Goal: Information Seeking & Learning: Find contact information

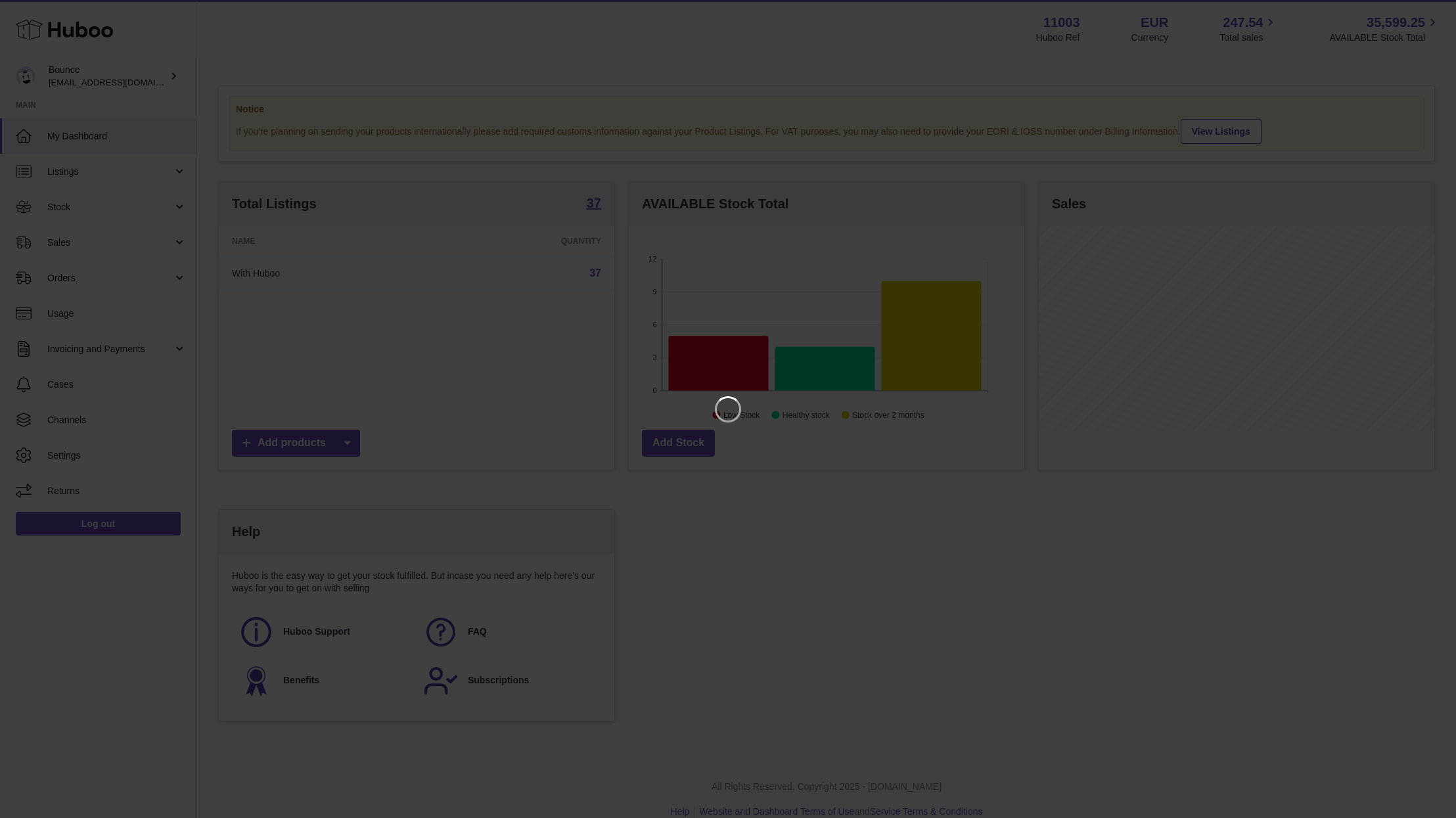
scroll to position [205, 396]
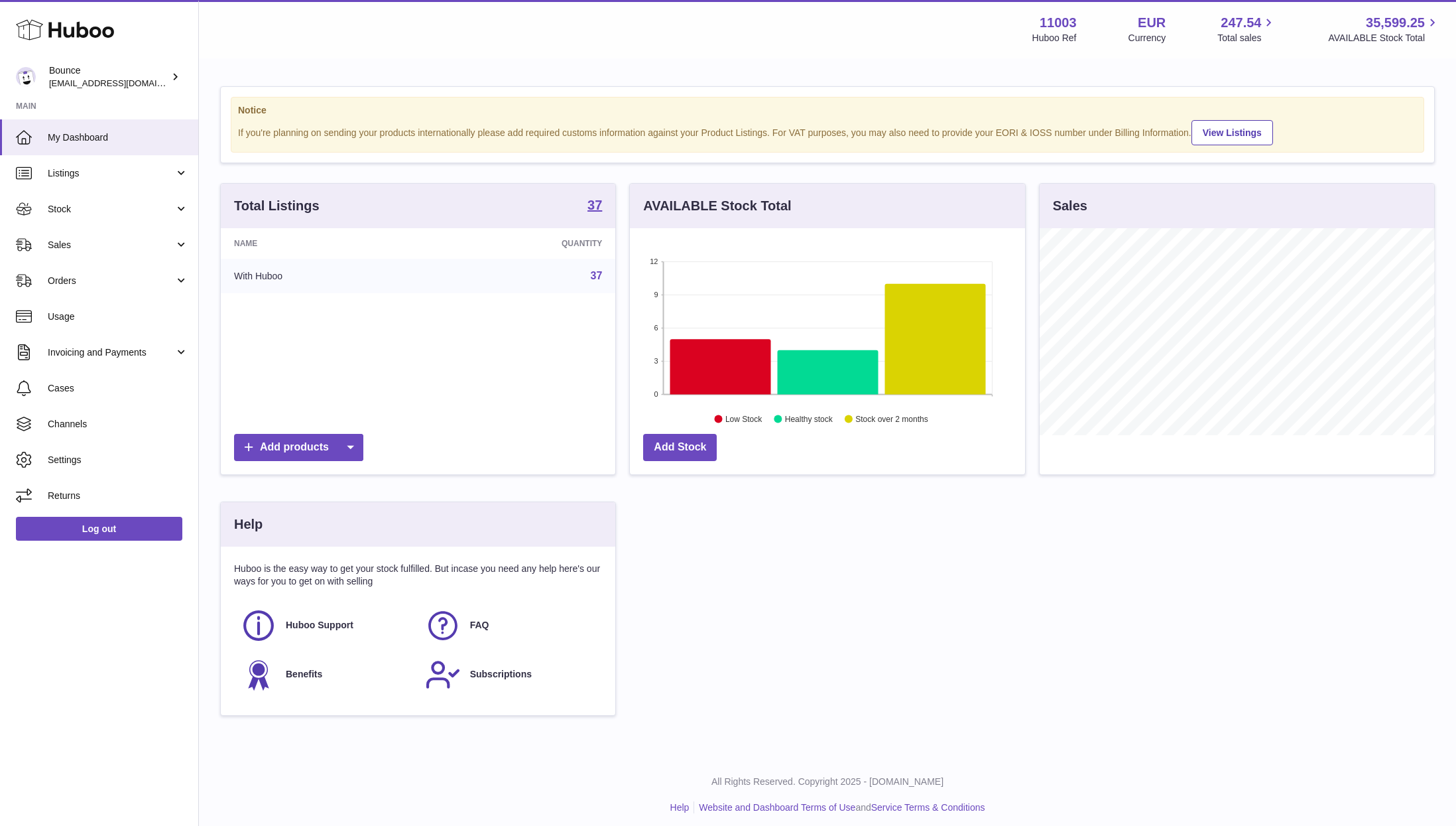
scroll to position [207, 399]
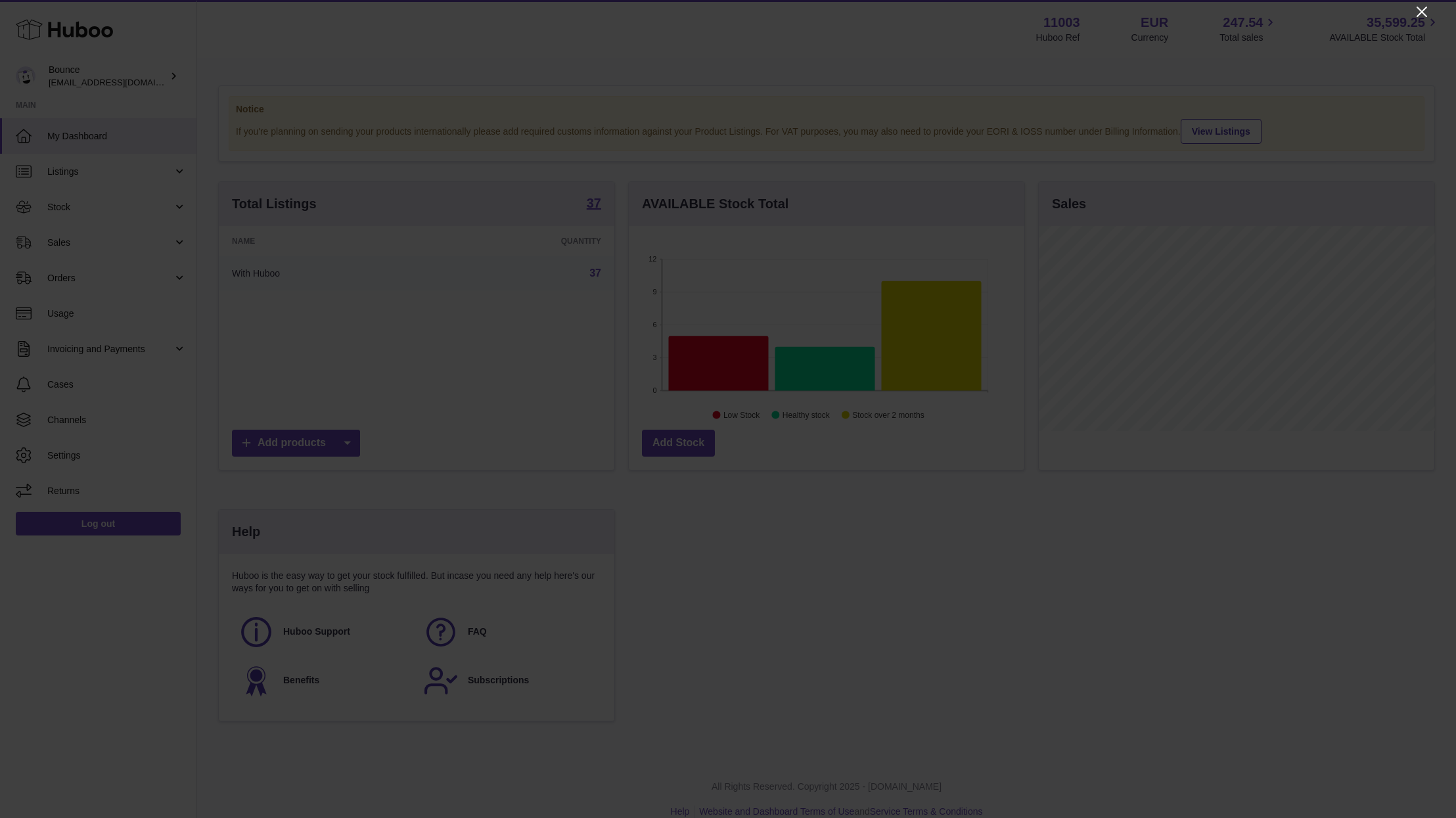
click at [1424, 12] on icon "Close" at bounding box center [1421, 11] width 16 height 16
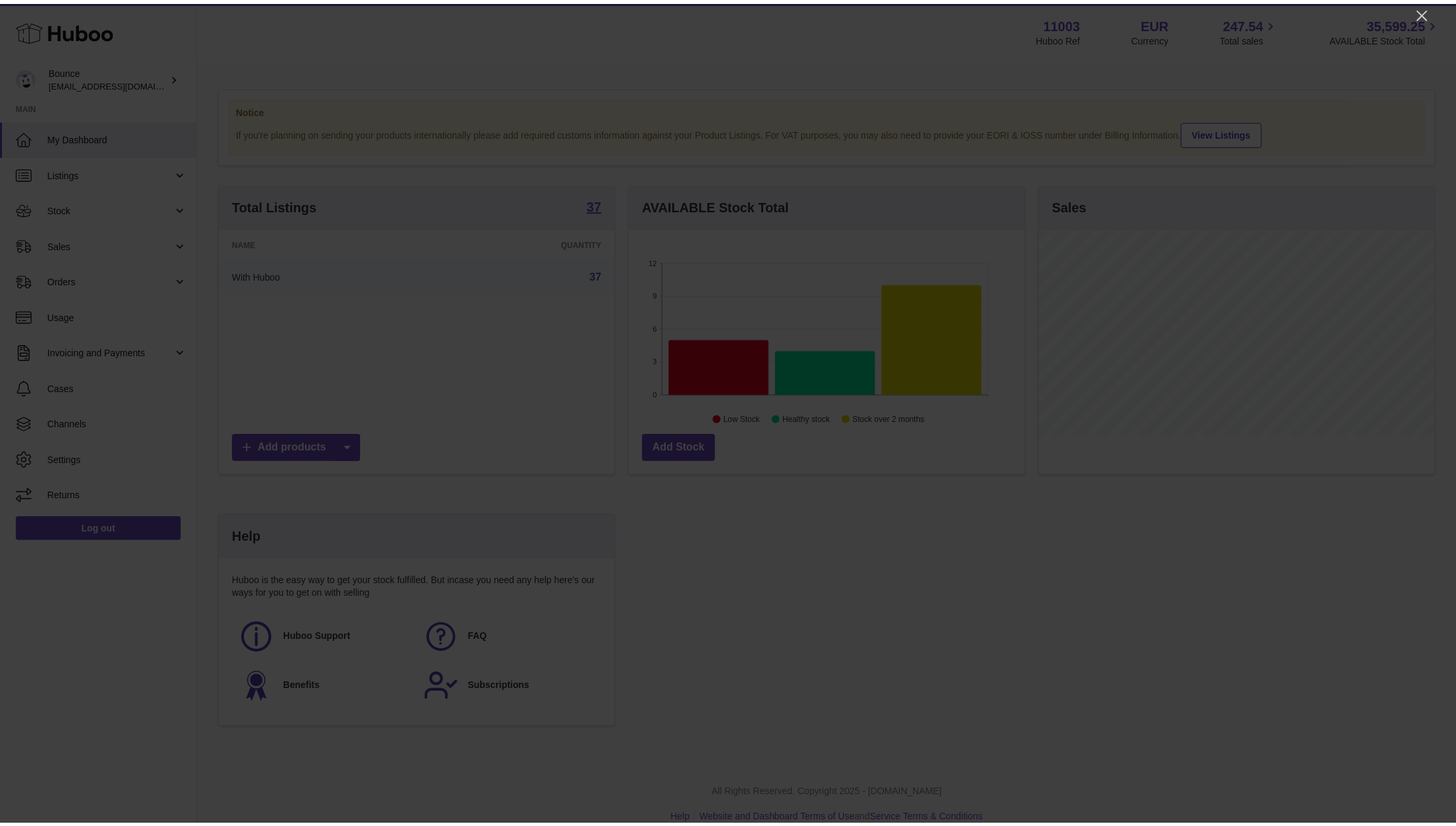
scroll to position [663032, 662660]
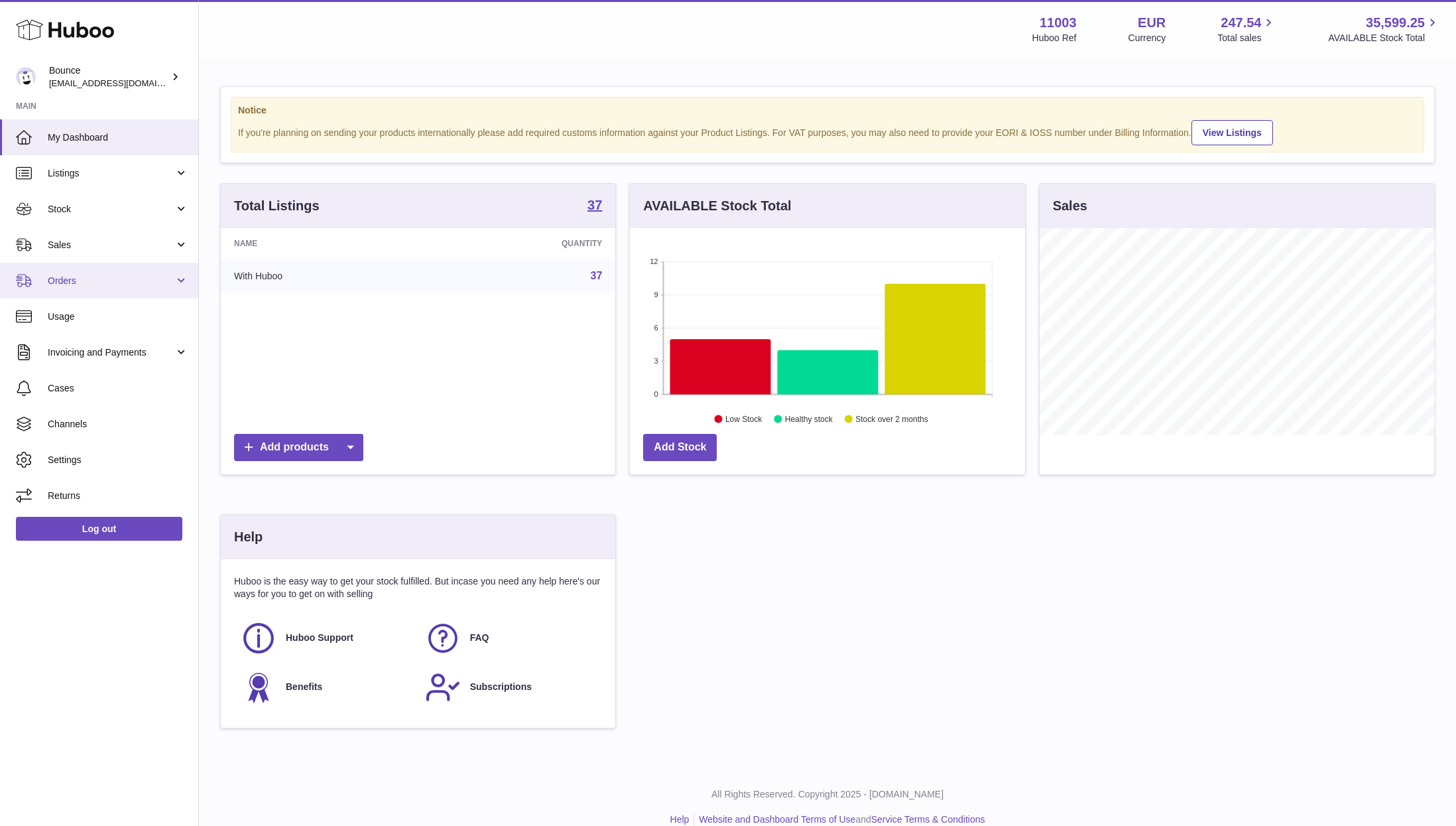
click at [91, 269] on link "Orders" at bounding box center [99, 280] width 198 height 36
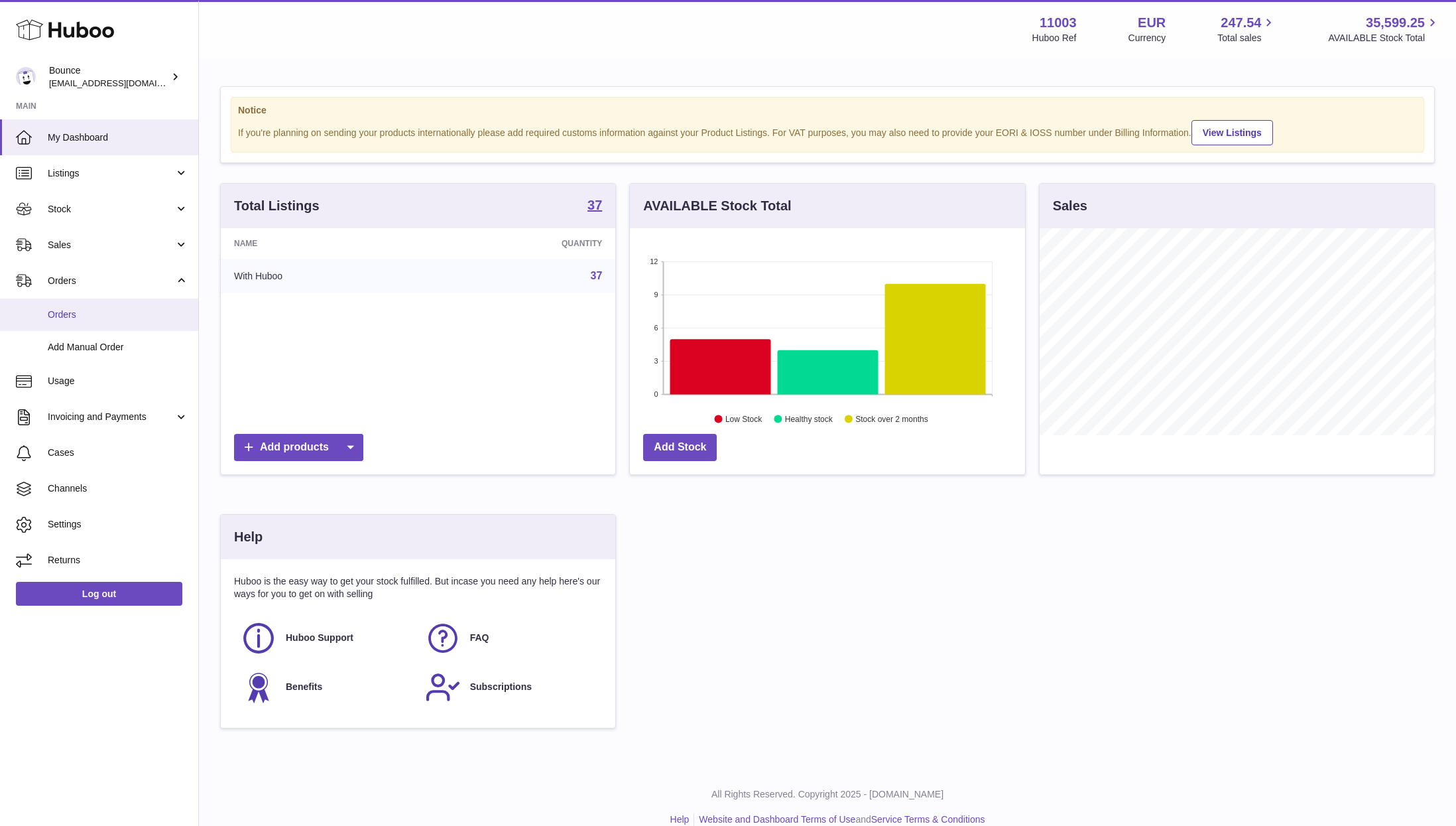
click at [91, 305] on link "Orders" at bounding box center [99, 315] width 198 height 33
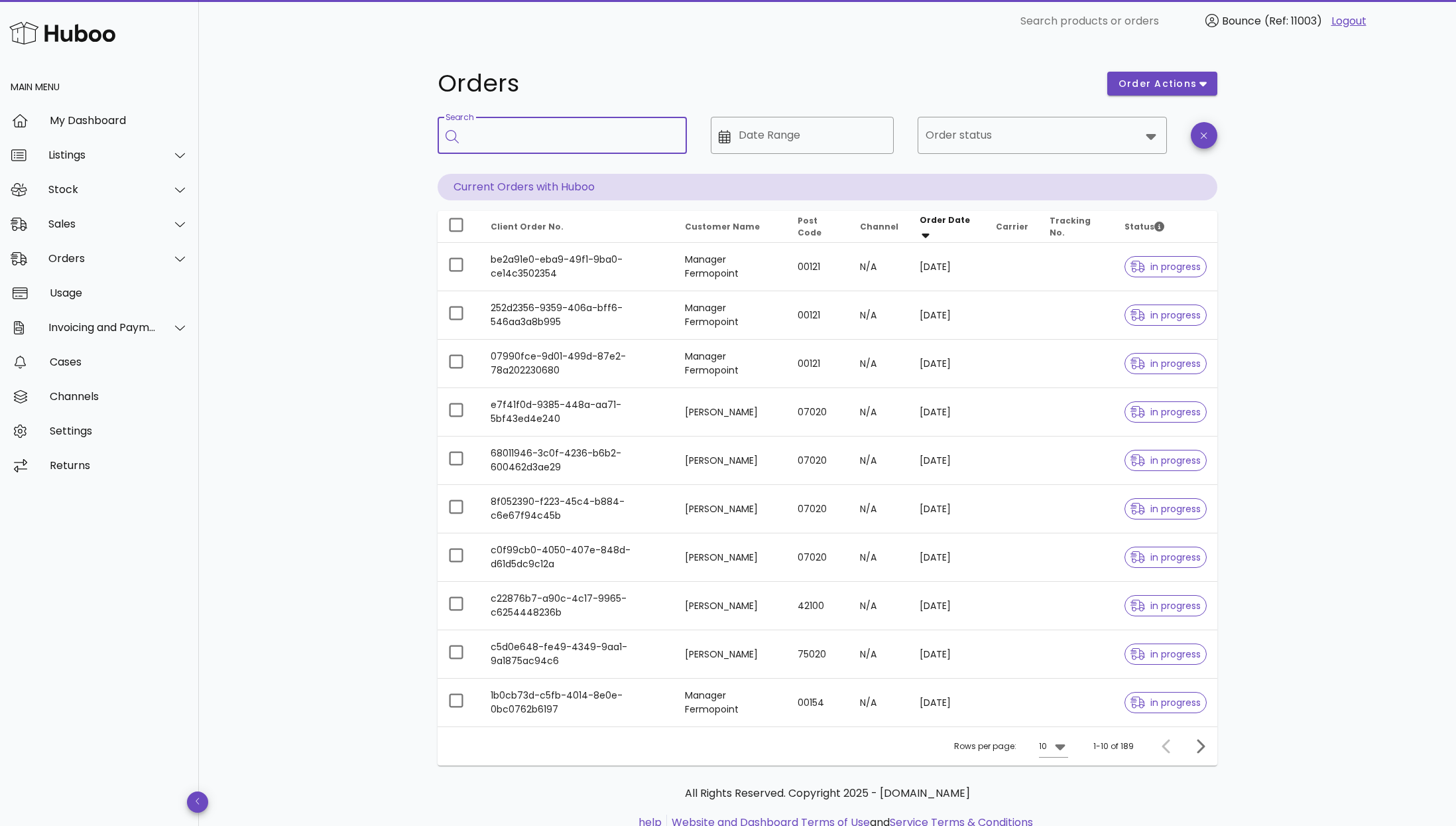
click at [527, 136] on input "Search" at bounding box center [572, 135] width 210 height 21
paste input "**********"
type input "**********"
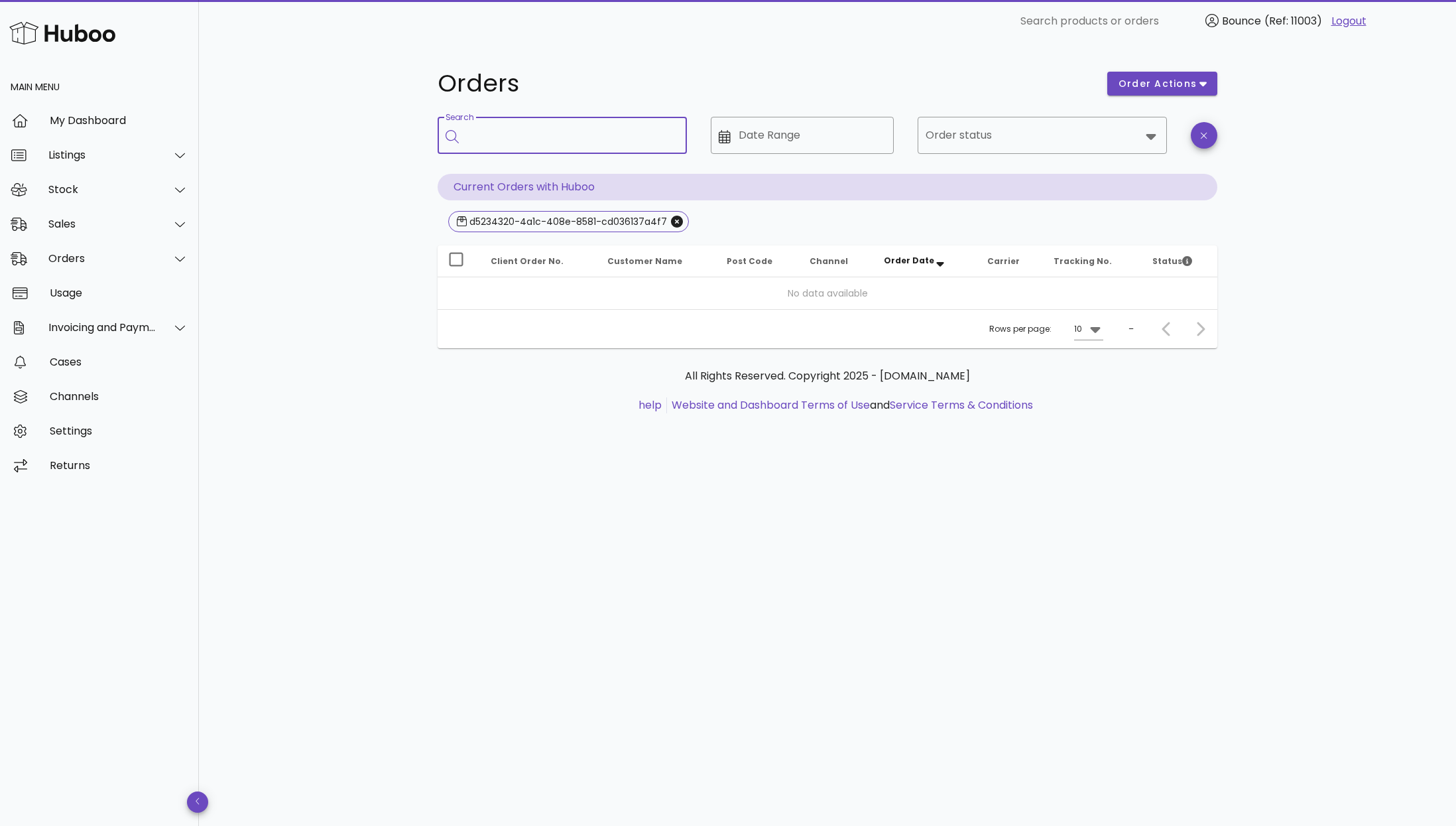
click at [588, 135] on input "Search" at bounding box center [572, 135] width 210 height 21
click at [673, 224] on icon "Close" at bounding box center [677, 221] width 12 height 12
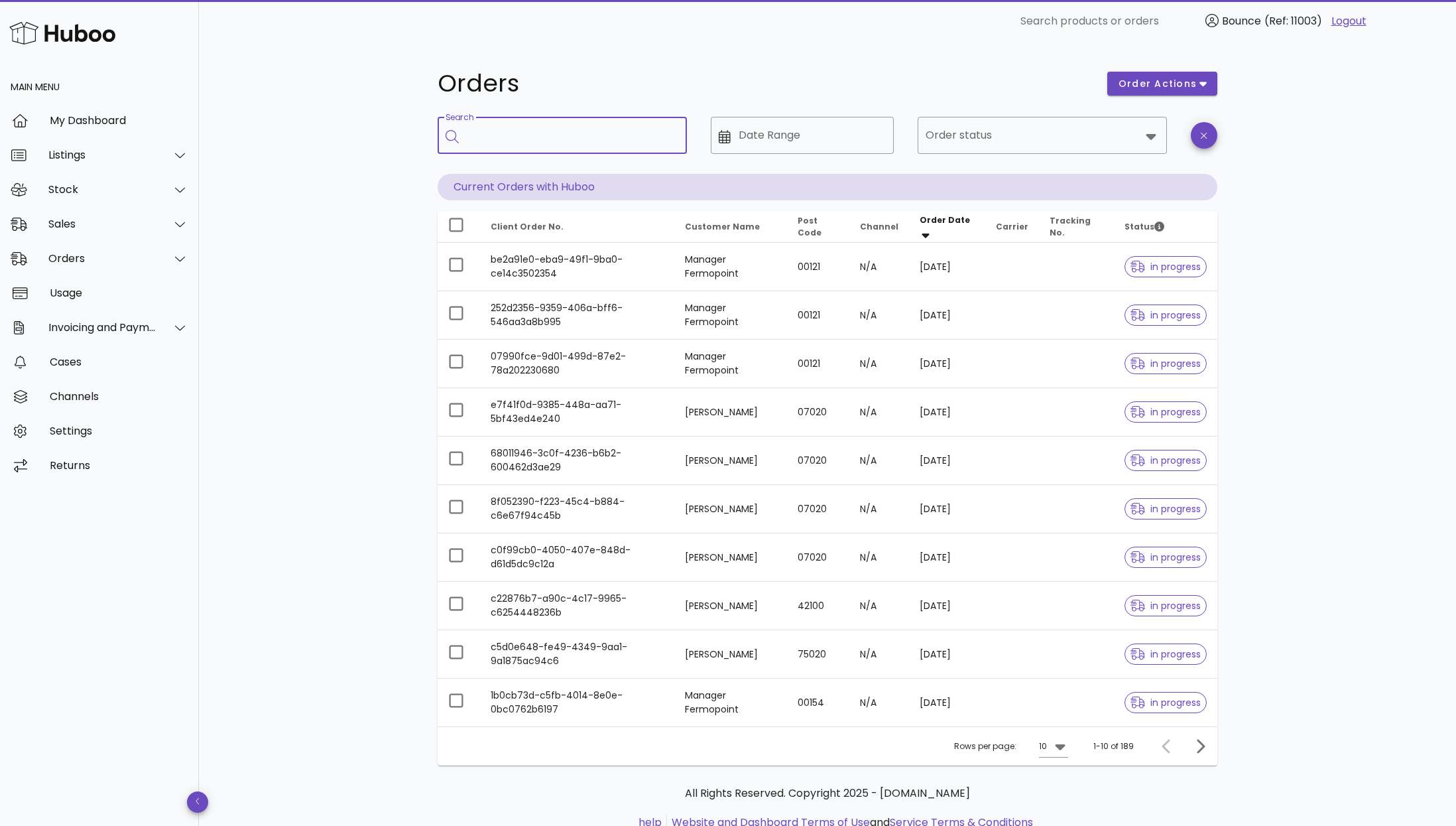
click at [611, 136] on input "Search" at bounding box center [572, 135] width 210 height 21
type input "**********"
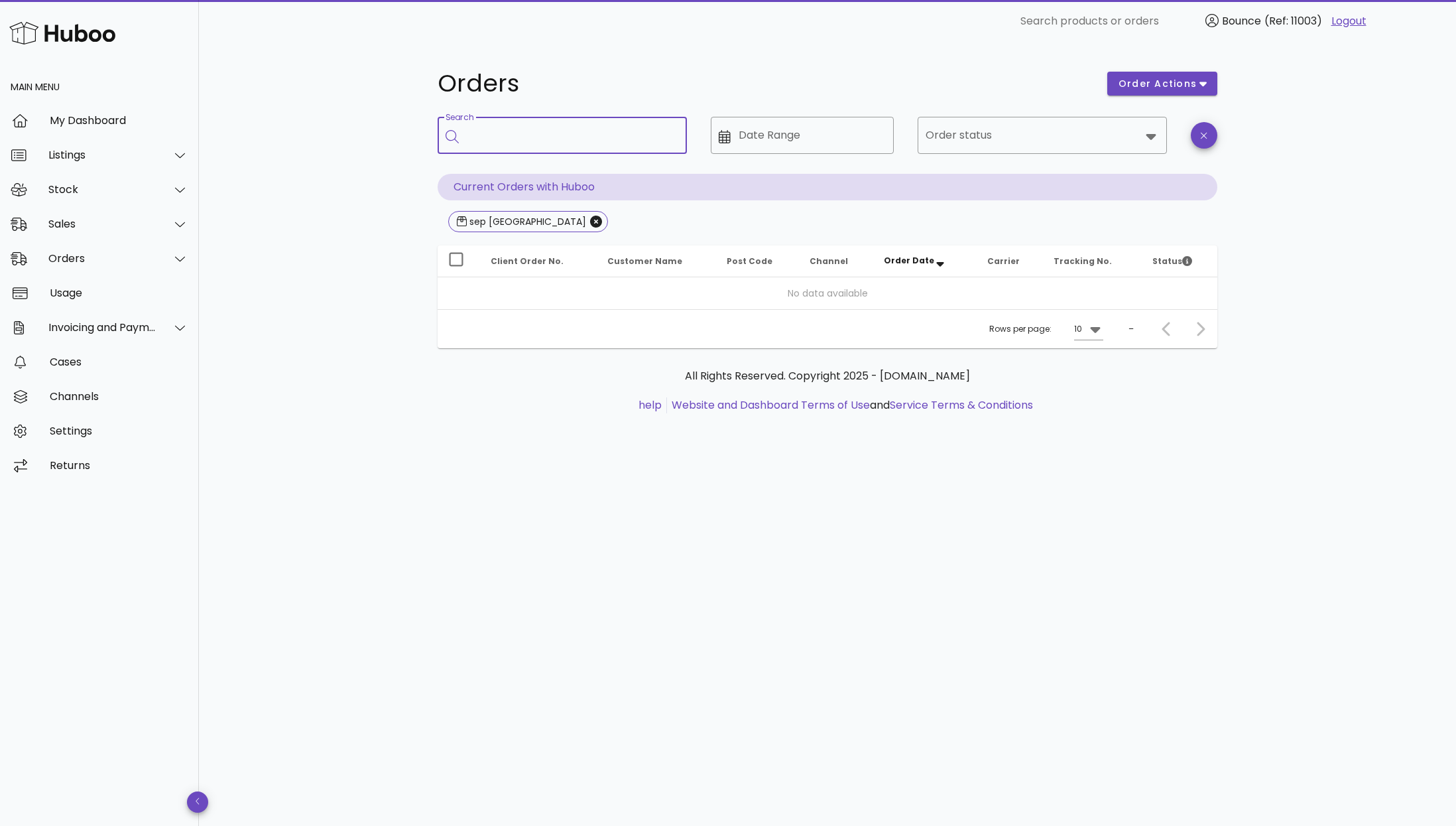
click at [585, 140] on input "Search" at bounding box center [572, 135] width 210 height 21
click at [461, 140] on div at bounding box center [456, 136] width 21 height 15
click at [467, 136] on input "**********" at bounding box center [563, 135] width 193 height 21
click at [566, 146] on div "**********" at bounding box center [563, 135] width 193 height 37
click at [561, 131] on input "**********" at bounding box center [563, 135] width 193 height 21
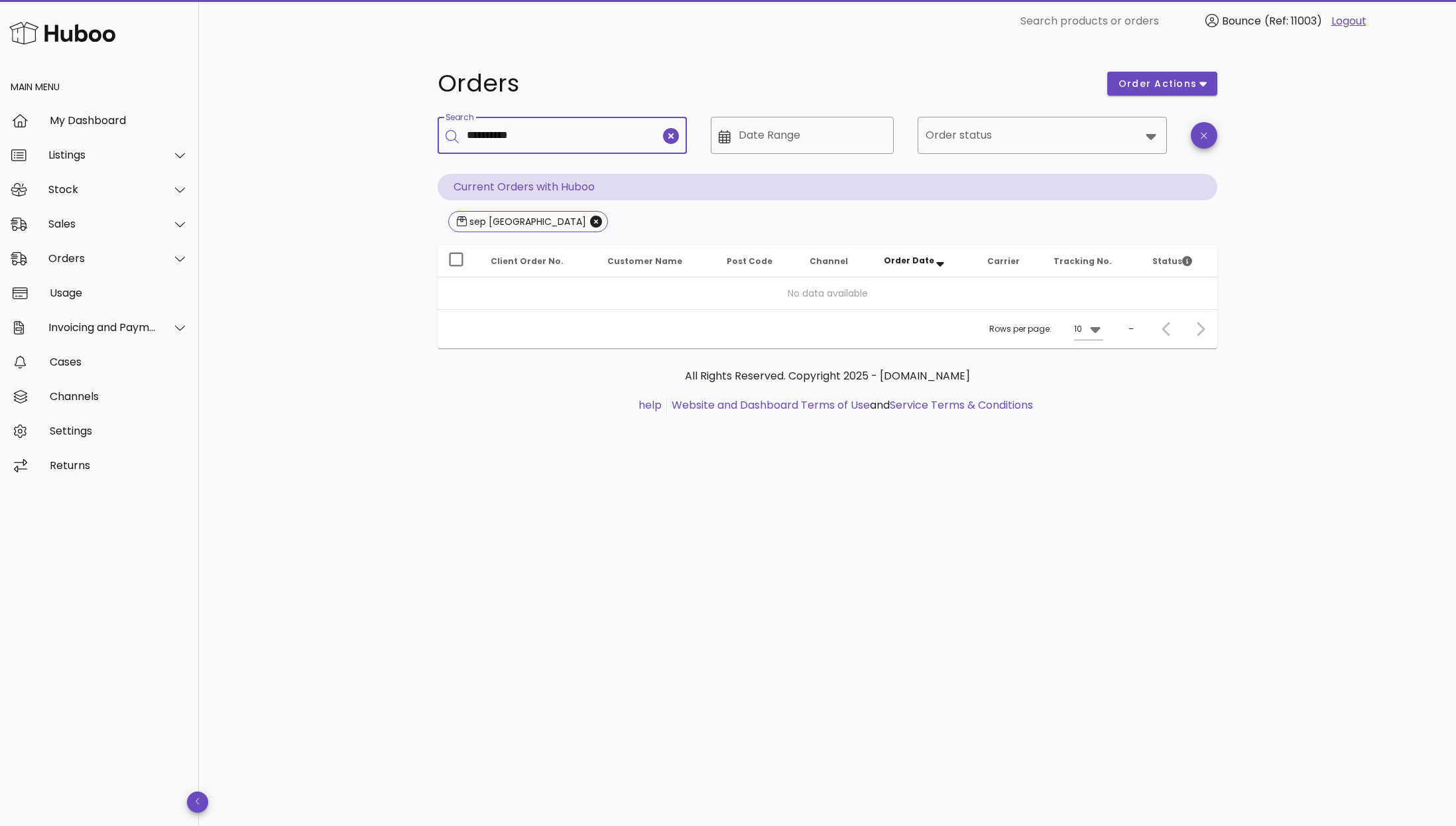
type input "**********"
click at [590, 221] on icon "Close" at bounding box center [596, 221] width 12 height 12
click at [591, 221] on icon "Close" at bounding box center [597, 221] width 12 height 12
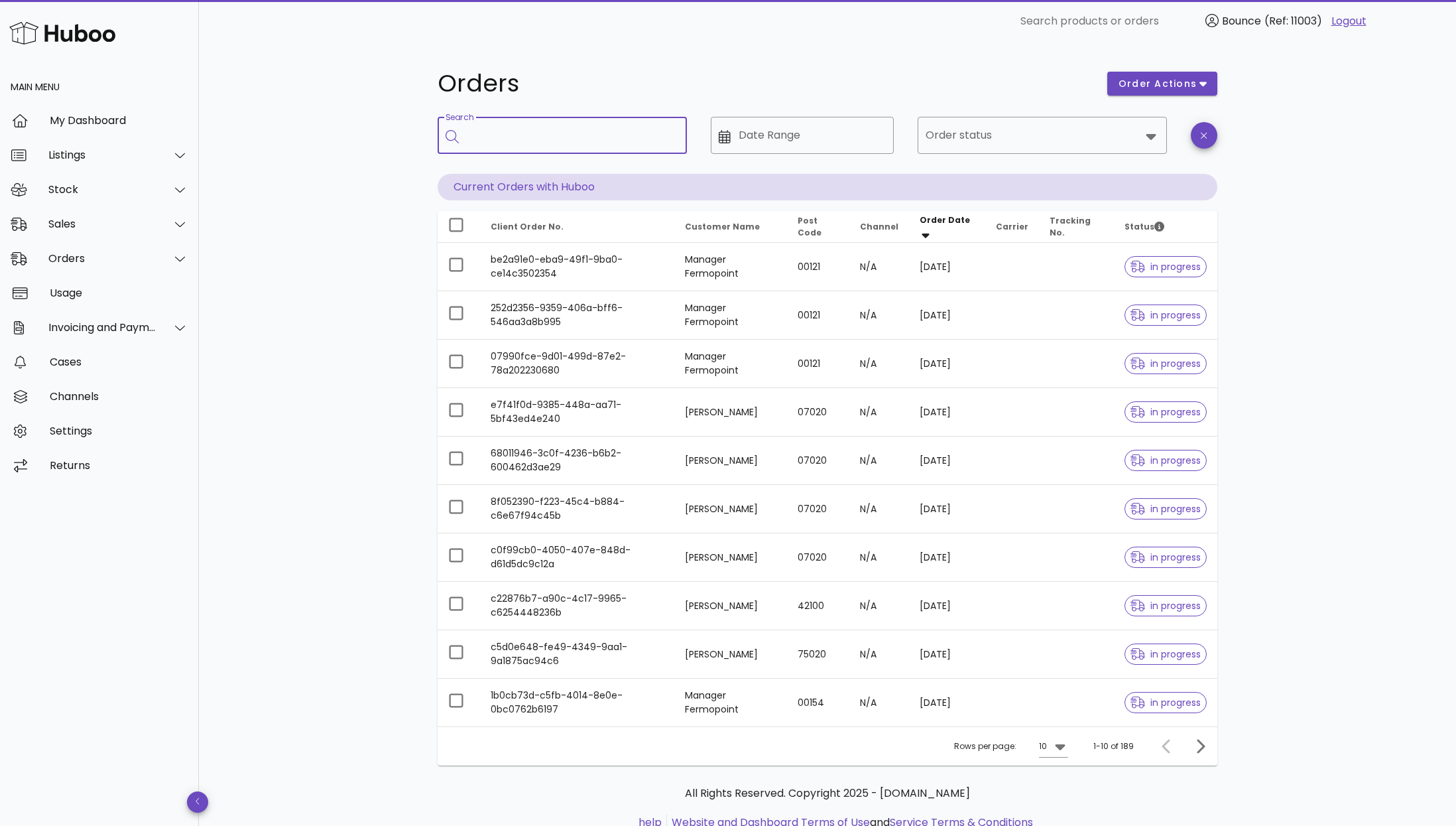
click at [529, 136] on input "Search" at bounding box center [572, 135] width 210 height 21
type input "**********"
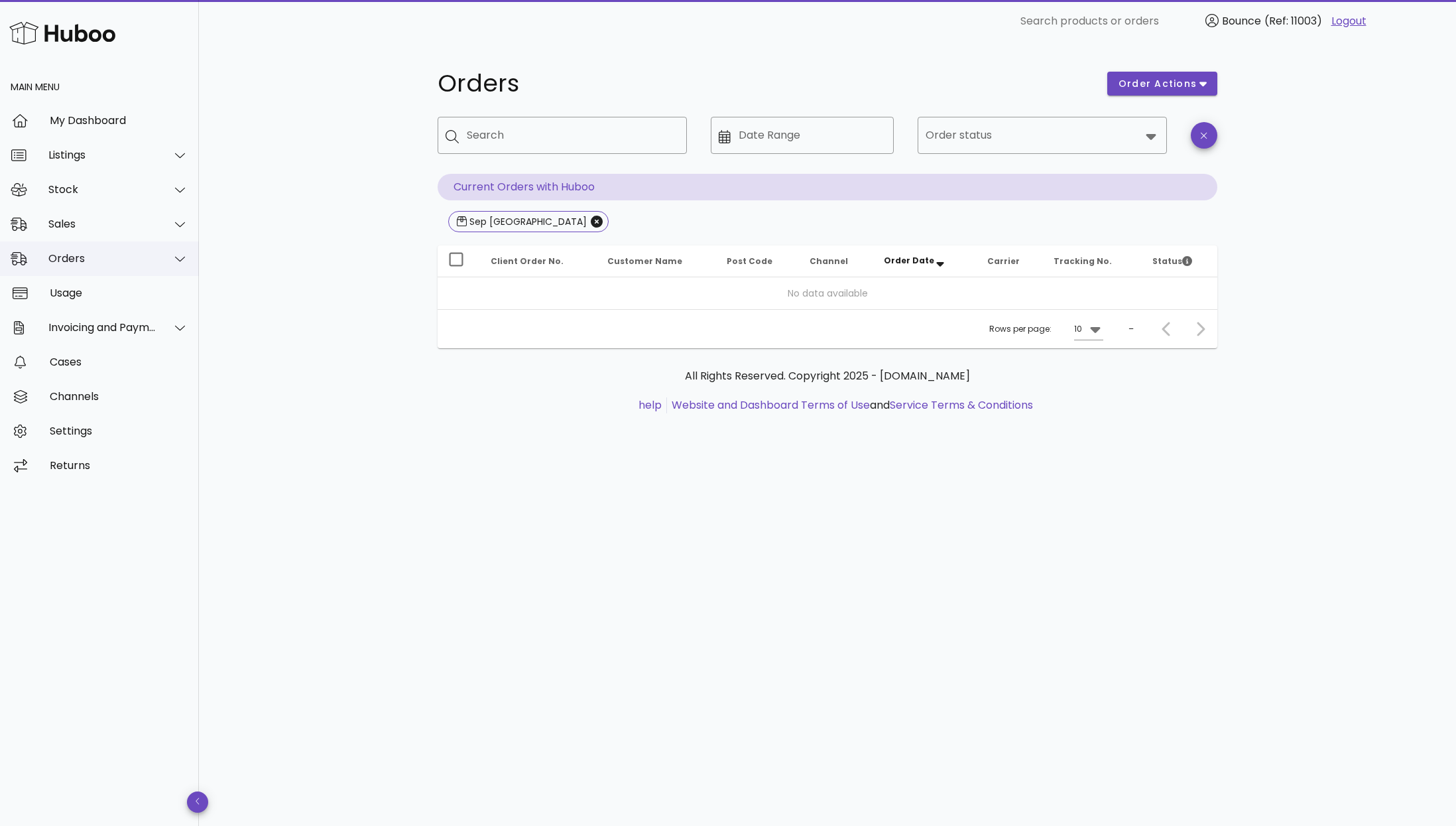
click at [87, 263] on div "Orders" at bounding box center [102, 258] width 108 height 12
click at [83, 294] on div "Orders" at bounding box center [118, 291] width 140 height 12
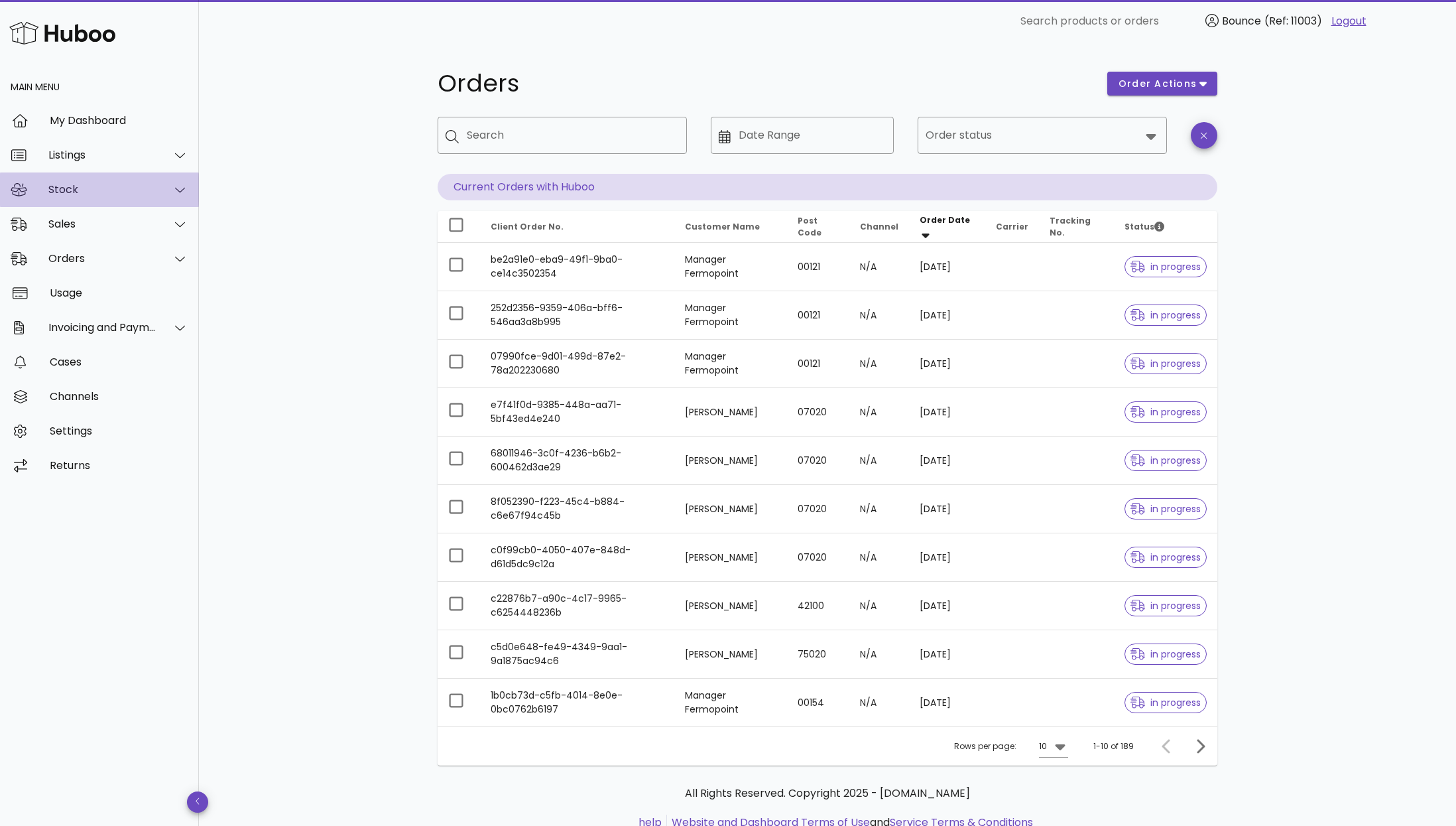
click at [115, 185] on div "Stock" at bounding box center [102, 189] width 108 height 12
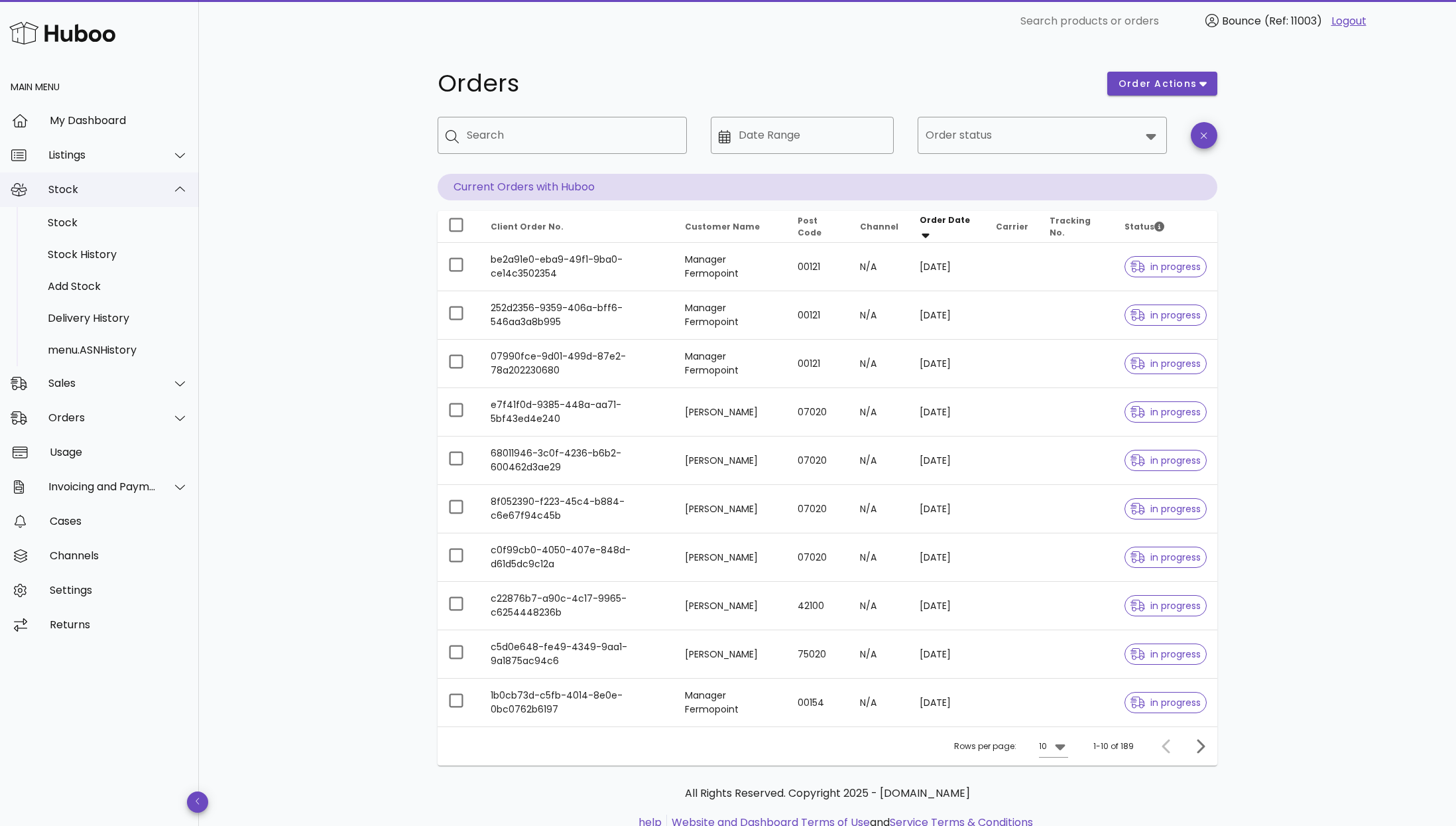
click at [115, 186] on div "Stock" at bounding box center [102, 189] width 108 height 12
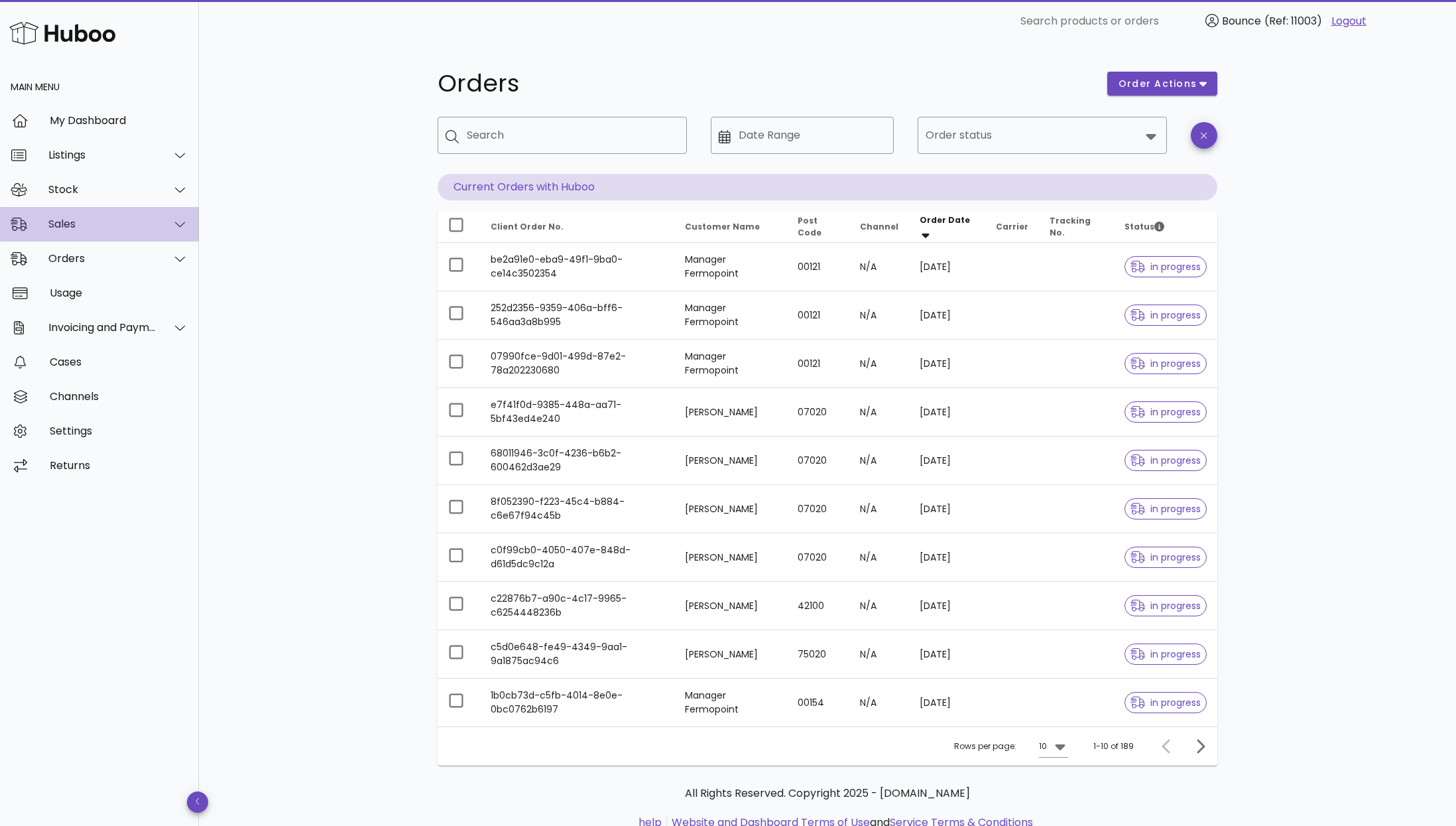
click at [112, 215] on div "Sales" at bounding box center [99, 224] width 199 height 35
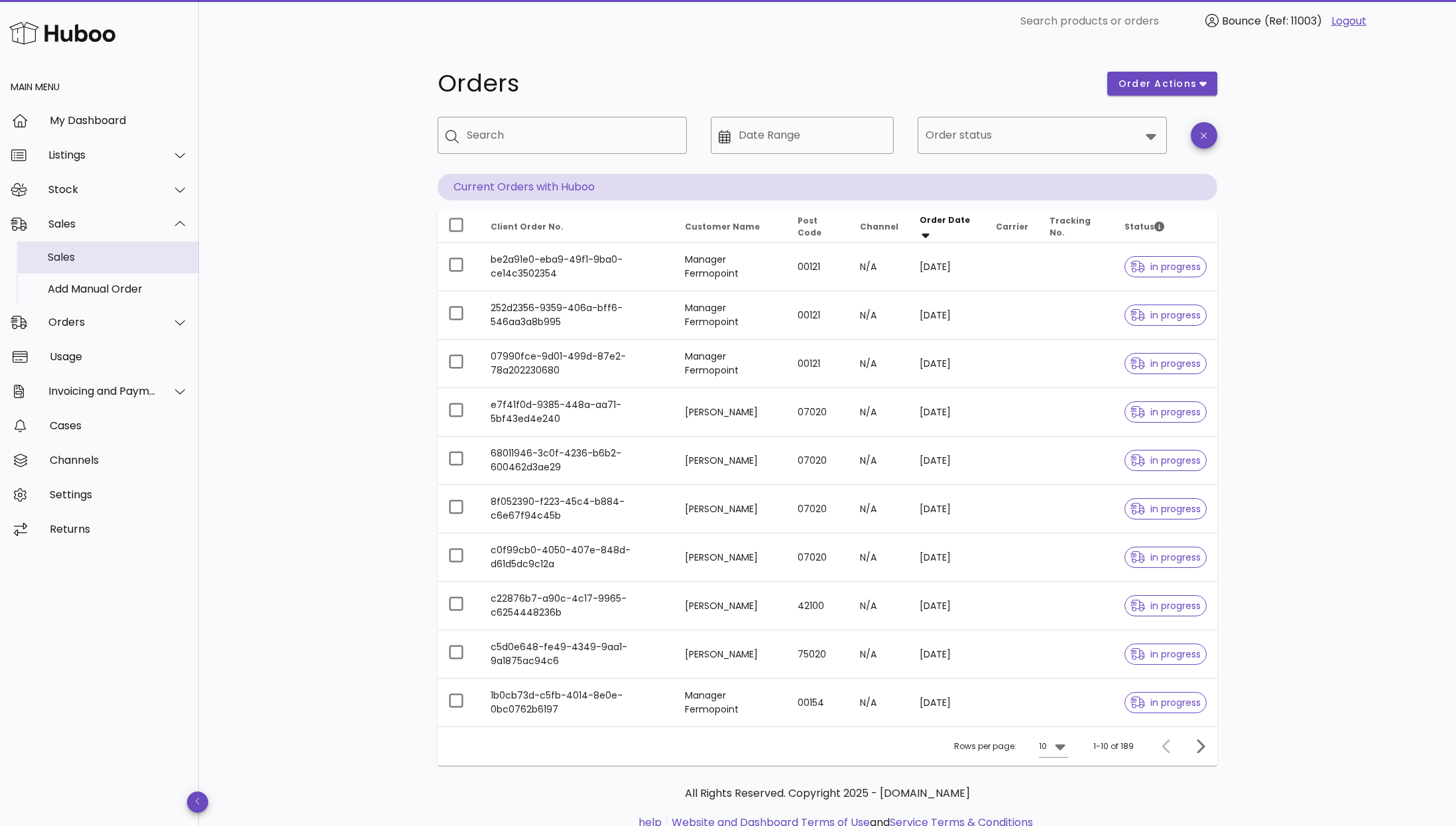
click at [95, 260] on div "Sales" at bounding box center [118, 257] width 140 height 12
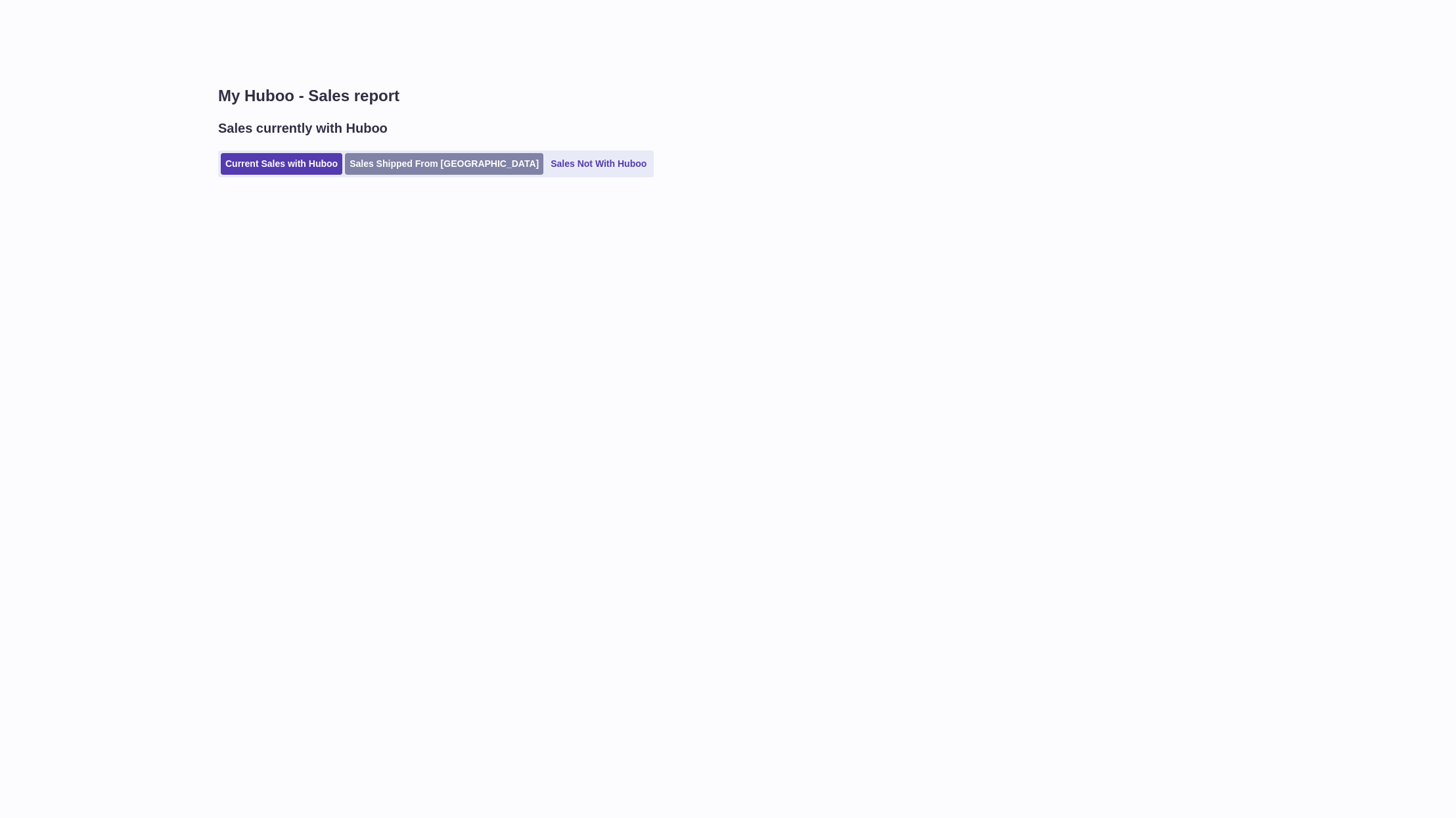
click at [427, 165] on link "Sales Shipped From Huboo" at bounding box center [444, 164] width 198 height 22
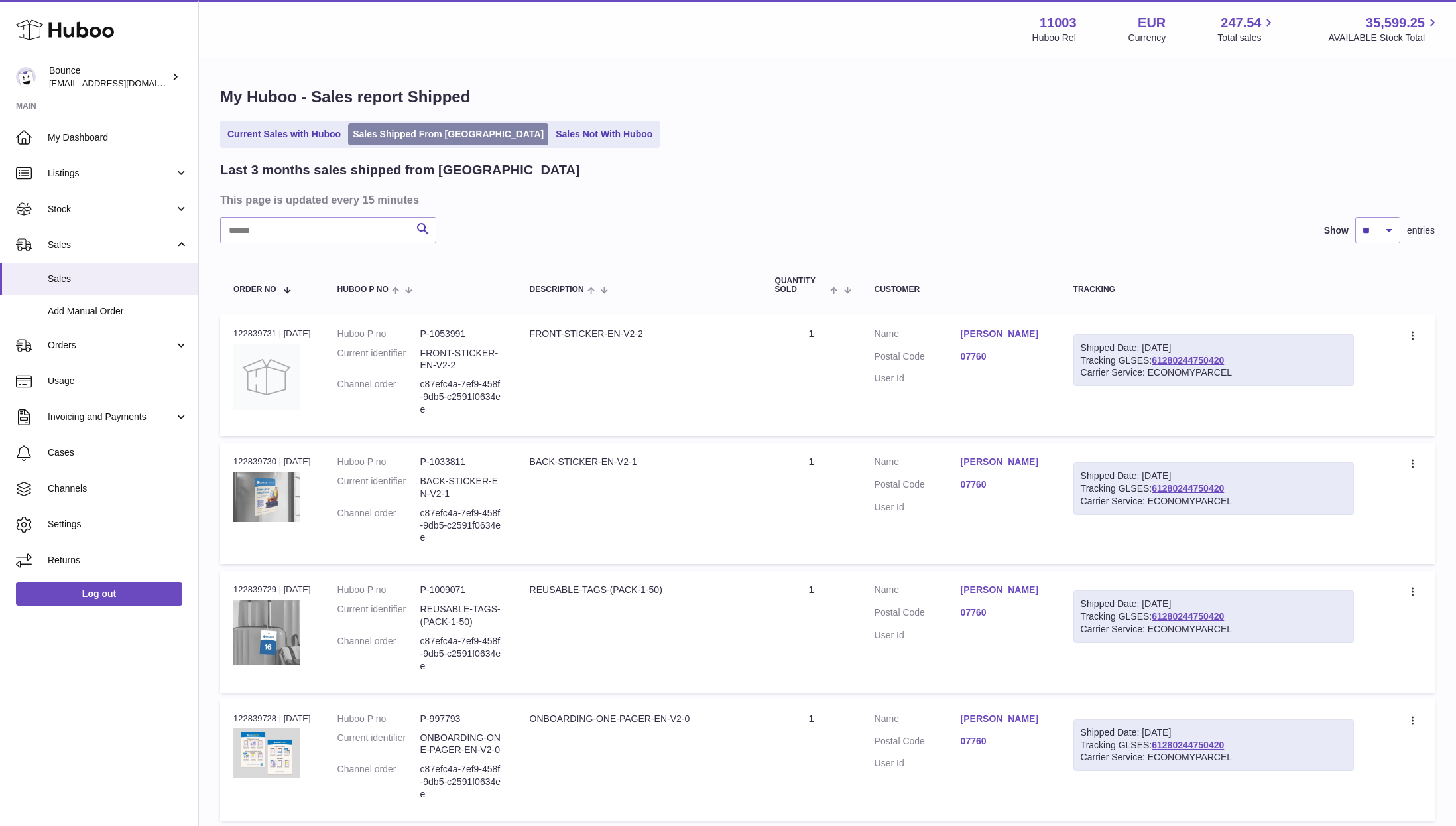
click at [423, 140] on link "Sales Shipped From Huboo" at bounding box center [448, 134] width 200 height 22
click at [369, 230] on input "text" at bounding box center [328, 230] width 216 height 27
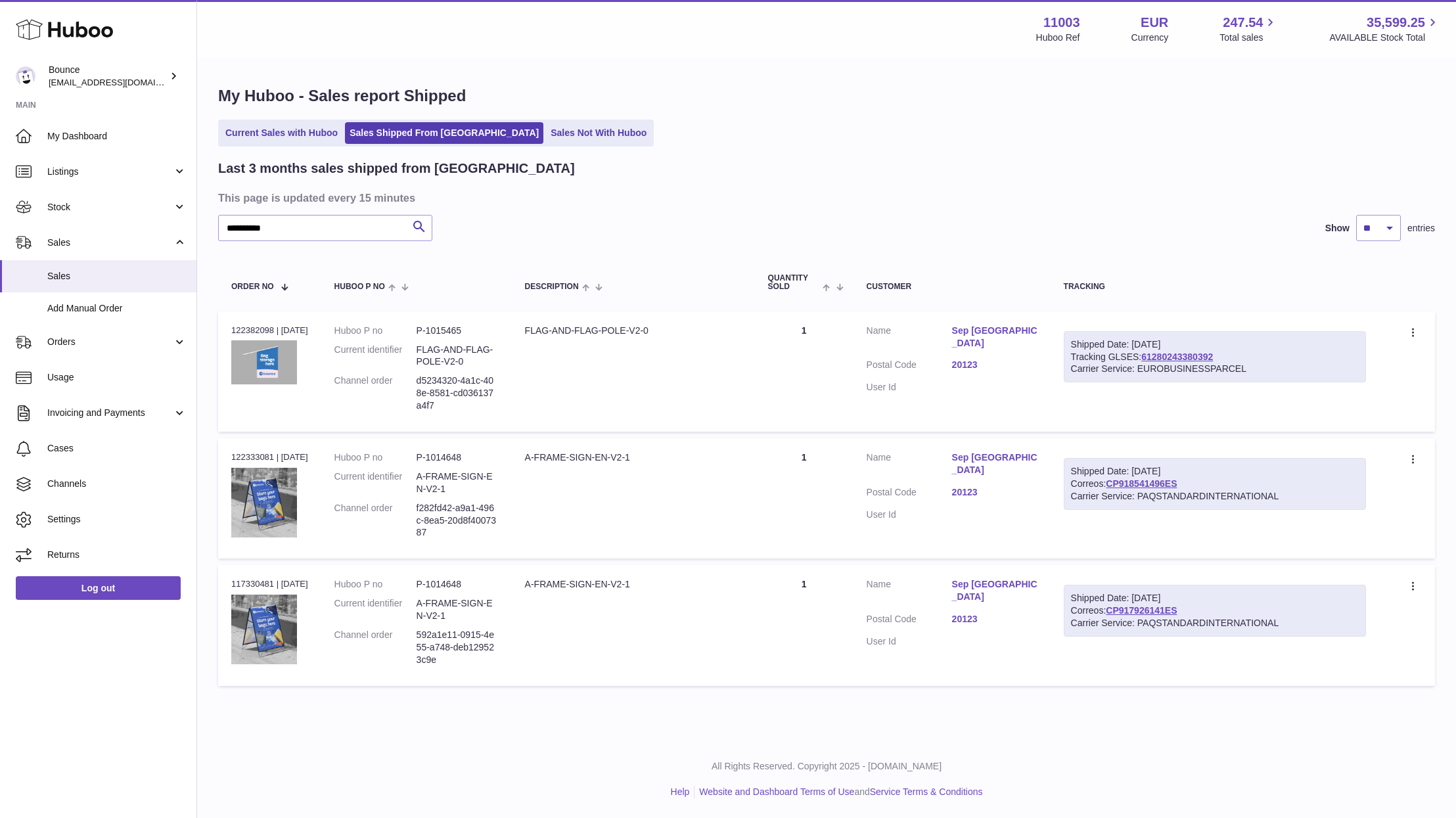
click at [985, 327] on link "Sep Milano" at bounding box center [994, 337] width 86 height 25
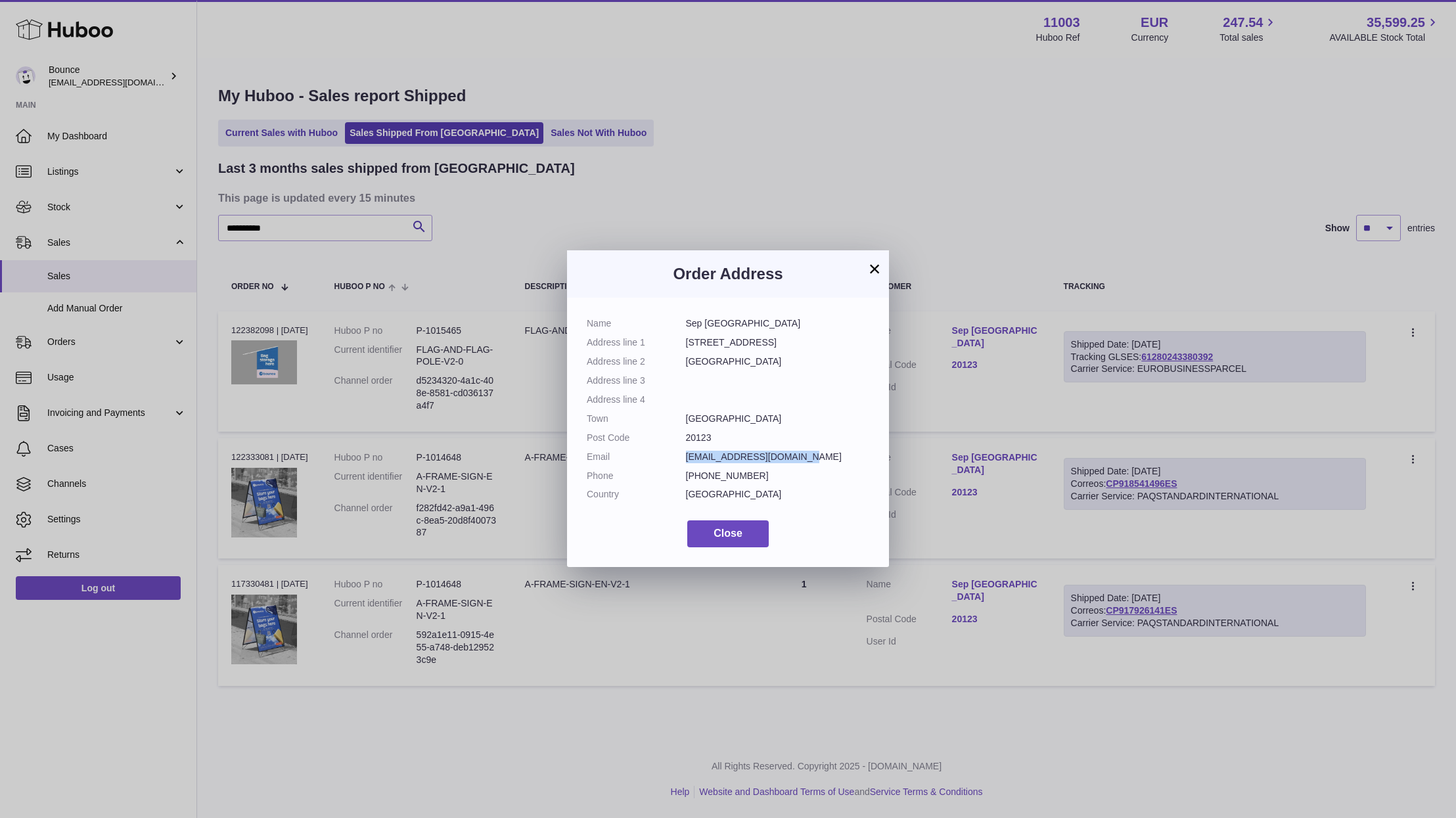
drag, startPoint x: 819, startPoint y: 459, endPoint x: 684, endPoint y: 456, distance: 135.0
click at [684, 456] on dl "Name Sep Milano Address line 1 Via Dell'Unione, 7 Address line 2 Milano Address…" at bounding box center [728, 412] width 282 height 190
copy dl "sepmilanstore@gmail.com"
click at [727, 528] on span "Close" at bounding box center [728, 533] width 29 height 11
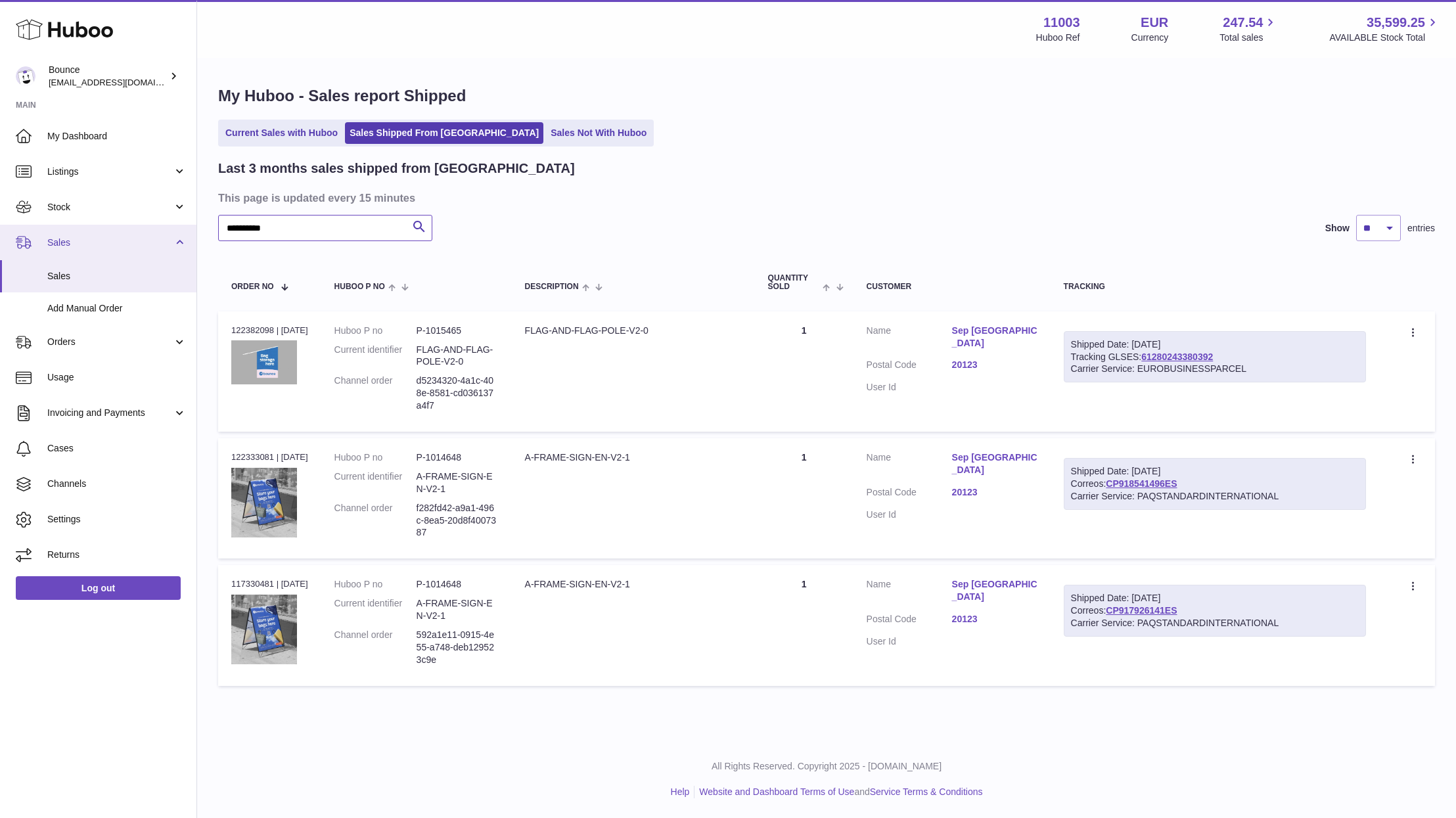
drag, startPoint x: 290, startPoint y: 229, endPoint x: 184, endPoint y: 228, distance: 106.0
click at [184, 228] on div "**********" at bounding box center [728, 409] width 1456 height 818
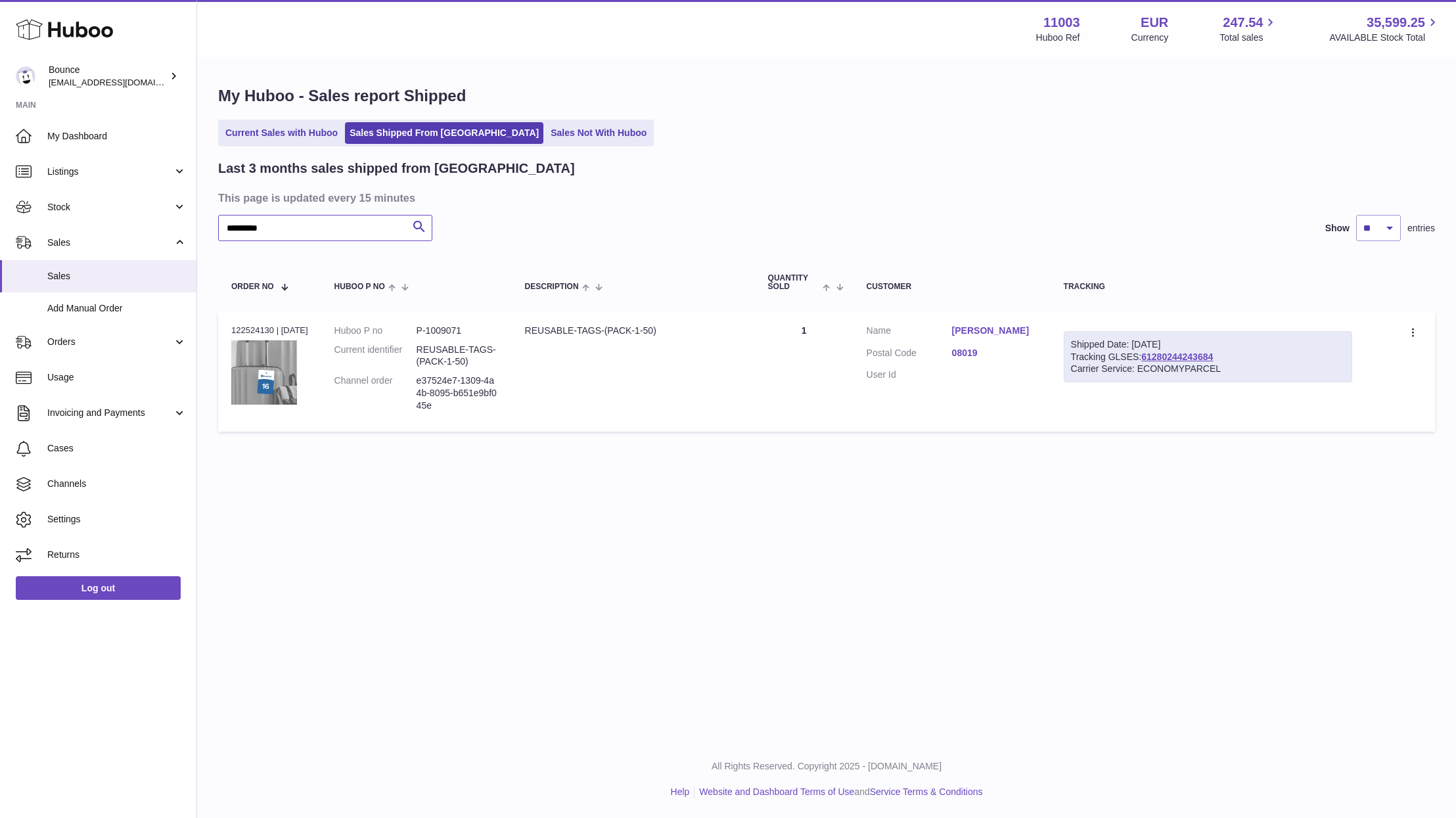
type input "*********"
click at [1002, 329] on link "parvinder singh" at bounding box center [994, 331] width 86 height 12
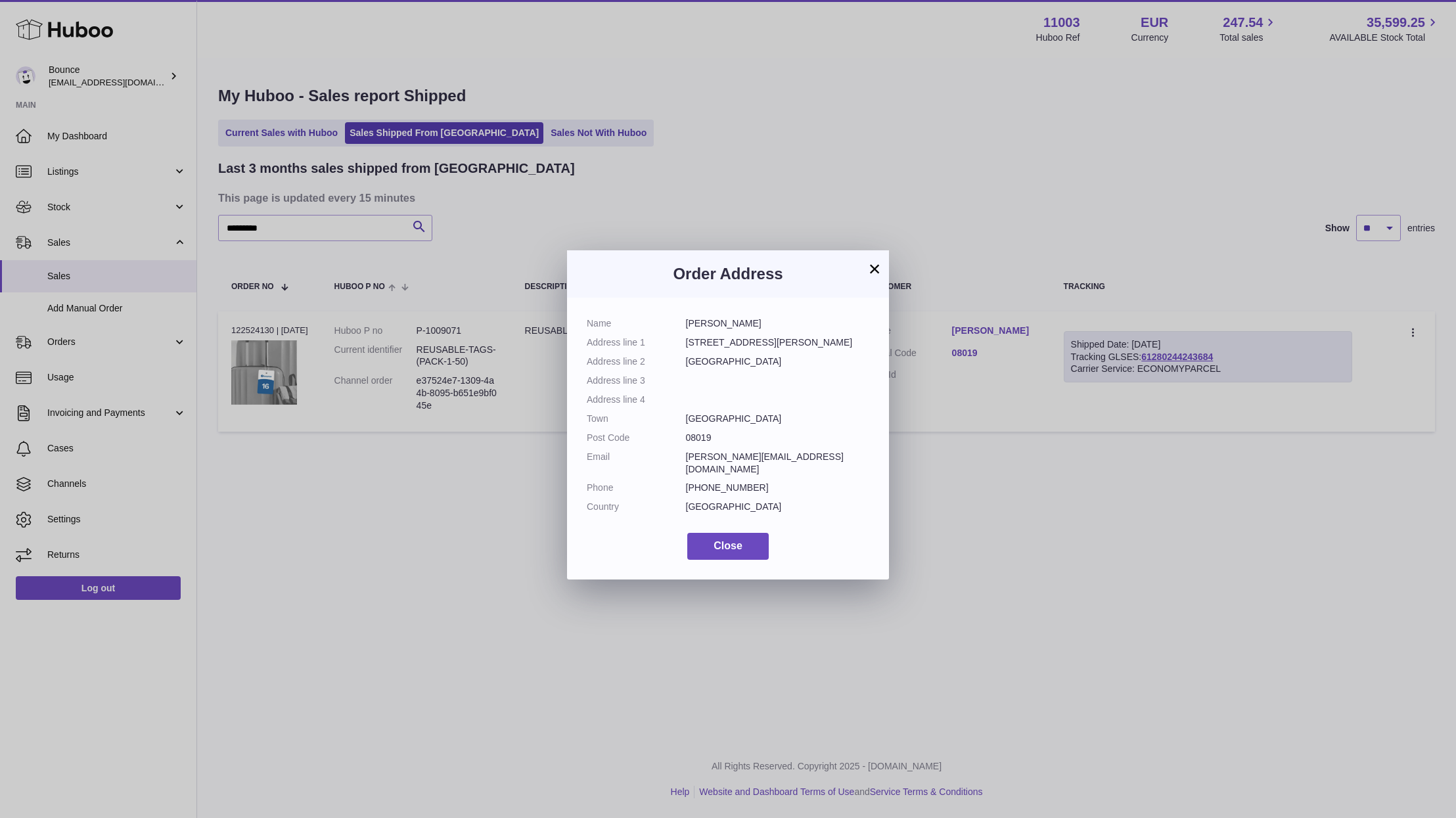
drag, startPoint x: 805, startPoint y: 457, endPoint x: 682, endPoint y: 454, distance: 123.0
click at [682, 454] on dl "Name parvinder singh Address line 1 Carrer de Josep Pla, 35 Address line 2 Barc…" at bounding box center [728, 418] width 282 height 202
copy dl "parvinder.bcn93@gmail.com"
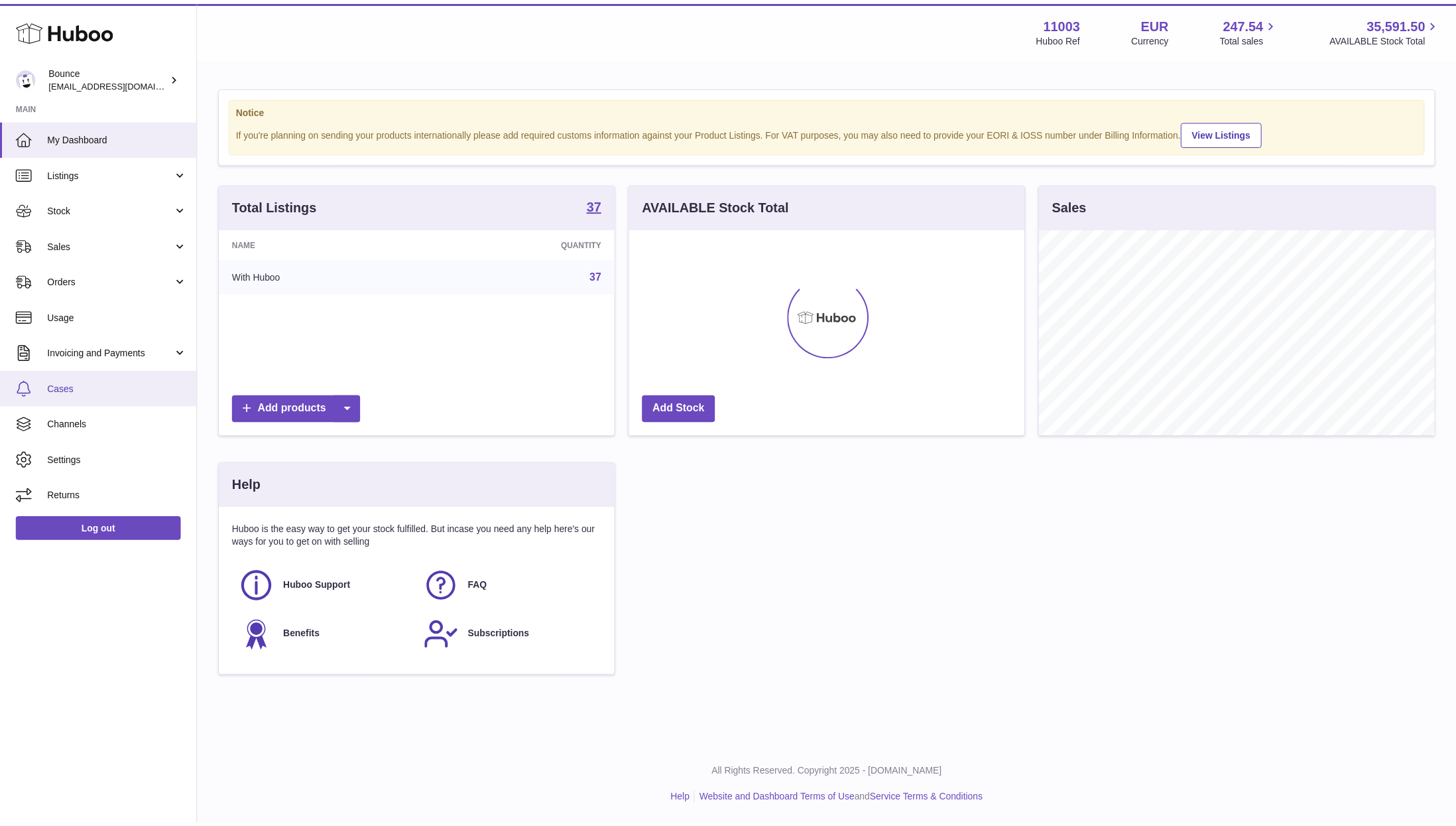
scroll to position [663032, 662660]
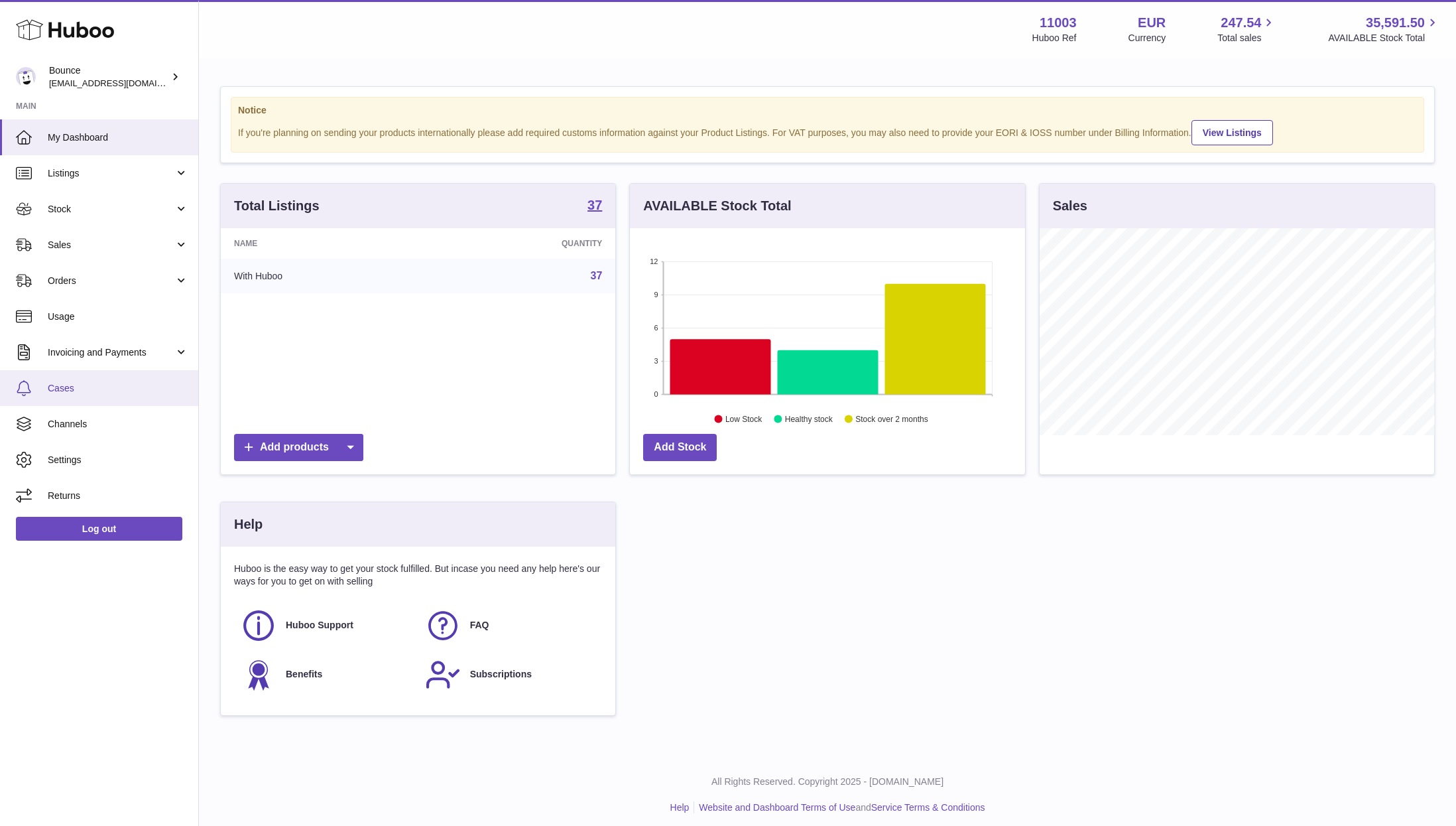
click at [78, 388] on span "Cases" at bounding box center [118, 388] width 140 height 12
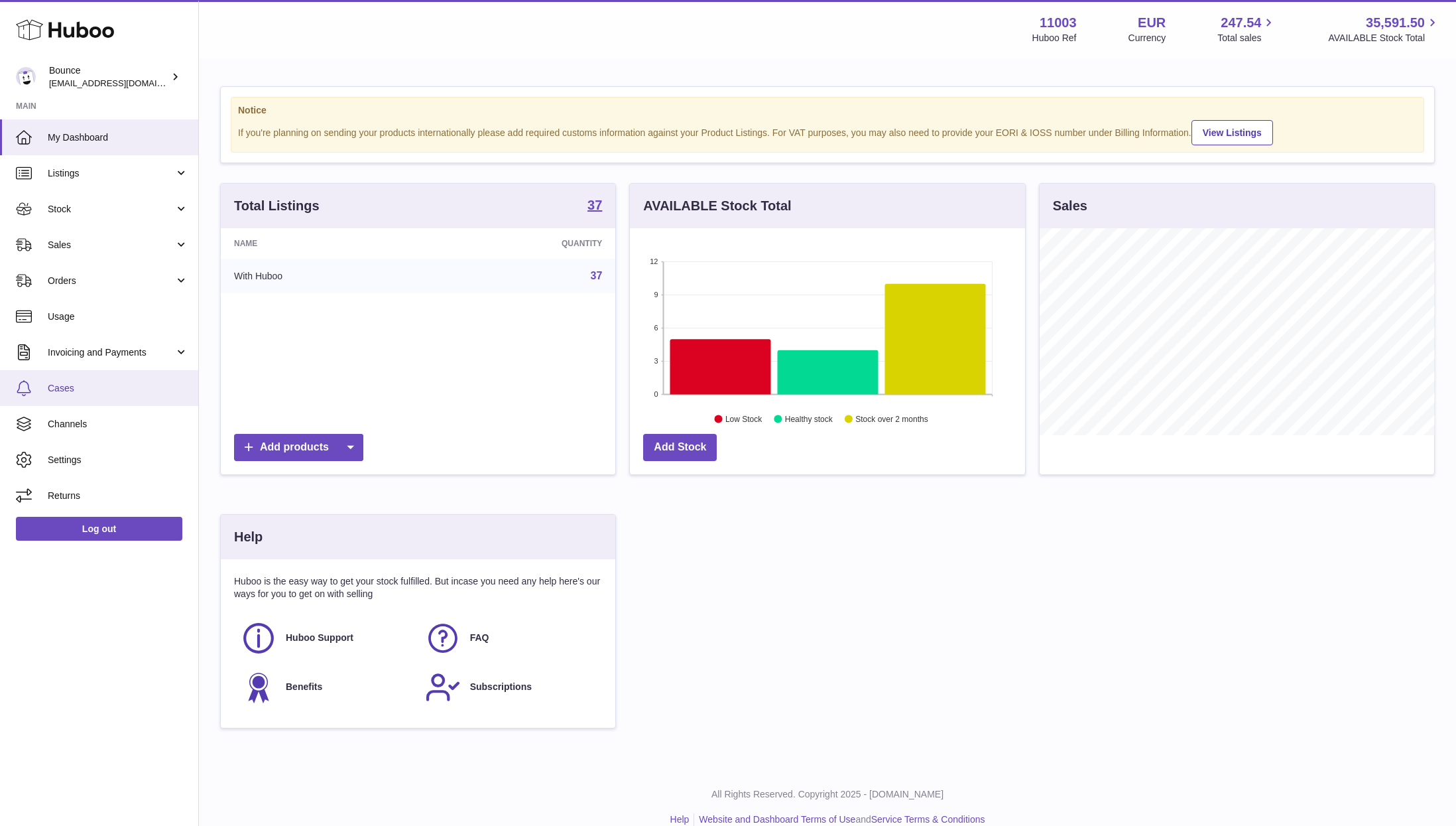
click at [78, 388] on span "Cases" at bounding box center [118, 388] width 140 height 12
click at [78, 388] on span "Cases" at bounding box center [118, 388] width 140 height 12
click at [80, 386] on span "Cases" at bounding box center [118, 388] width 140 height 12
click at [87, 387] on span "Cases" at bounding box center [118, 388] width 140 height 12
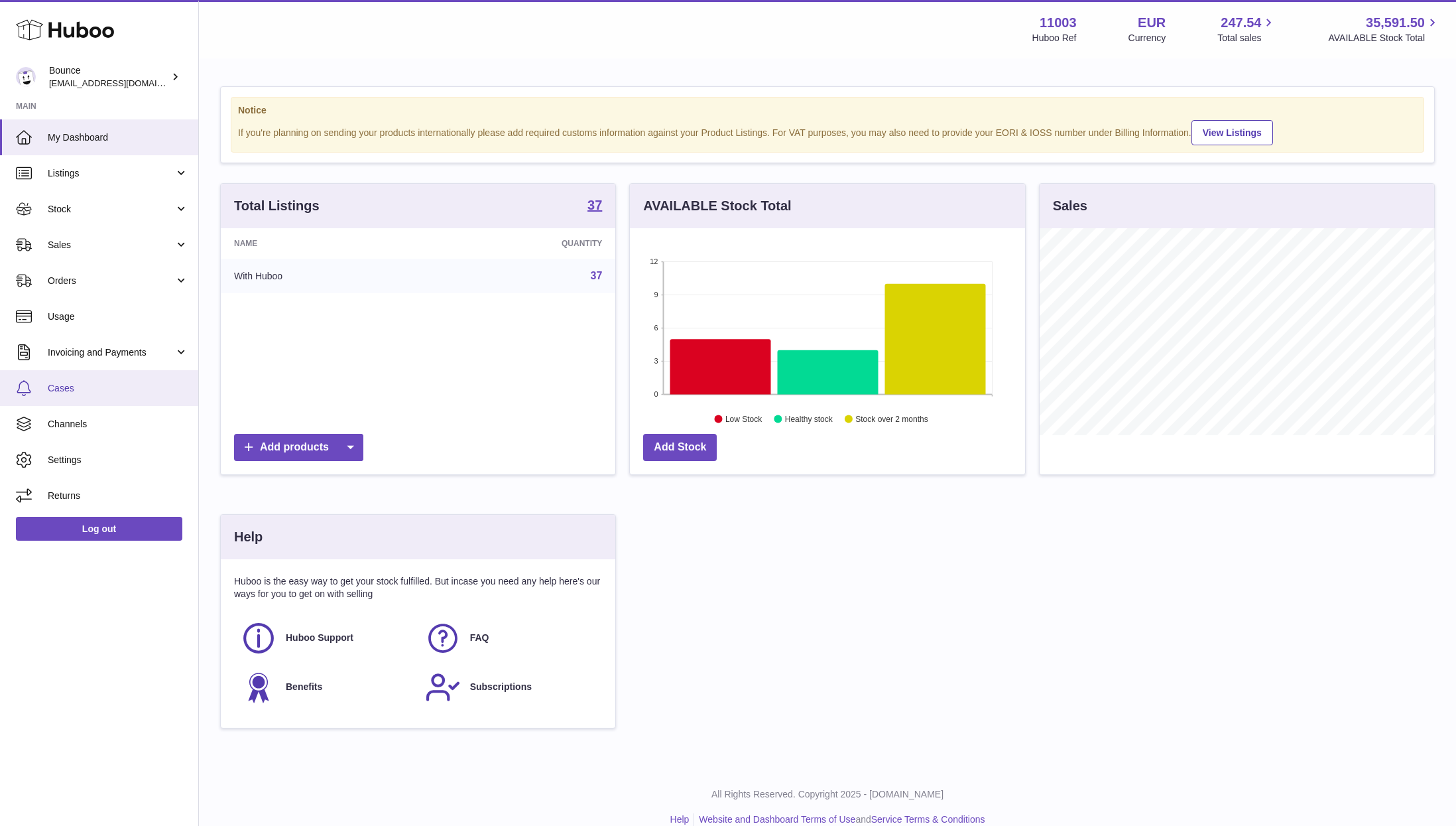
click at [87, 387] on span "Cases" at bounding box center [118, 388] width 140 height 12
click at [103, 352] on span "Invoicing and Payments" at bounding box center [111, 352] width 127 height 12
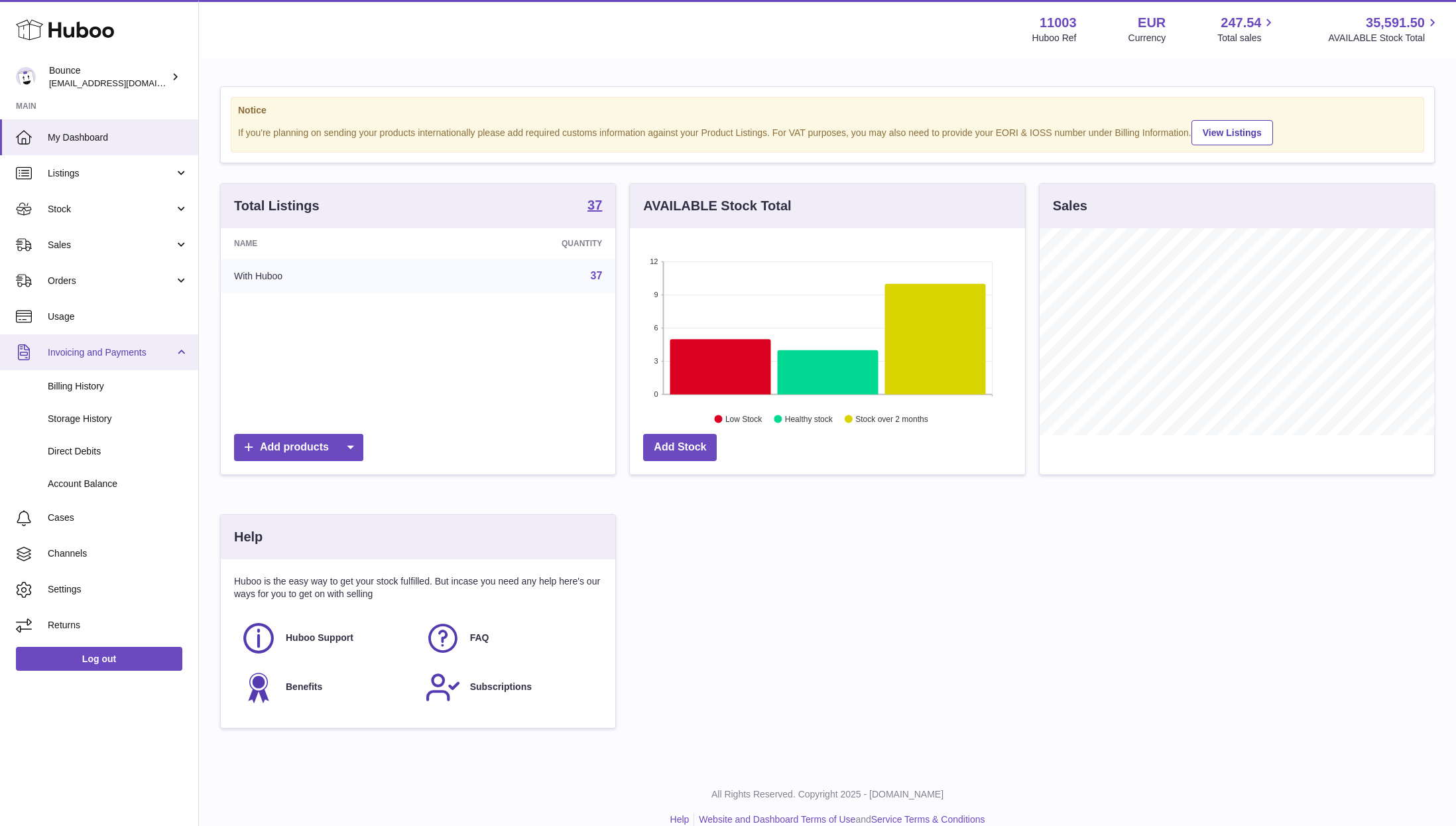
click at [103, 352] on span "Invoicing and Payments" at bounding box center [111, 352] width 127 height 12
